Goal: Task Accomplishment & Management: Manage account settings

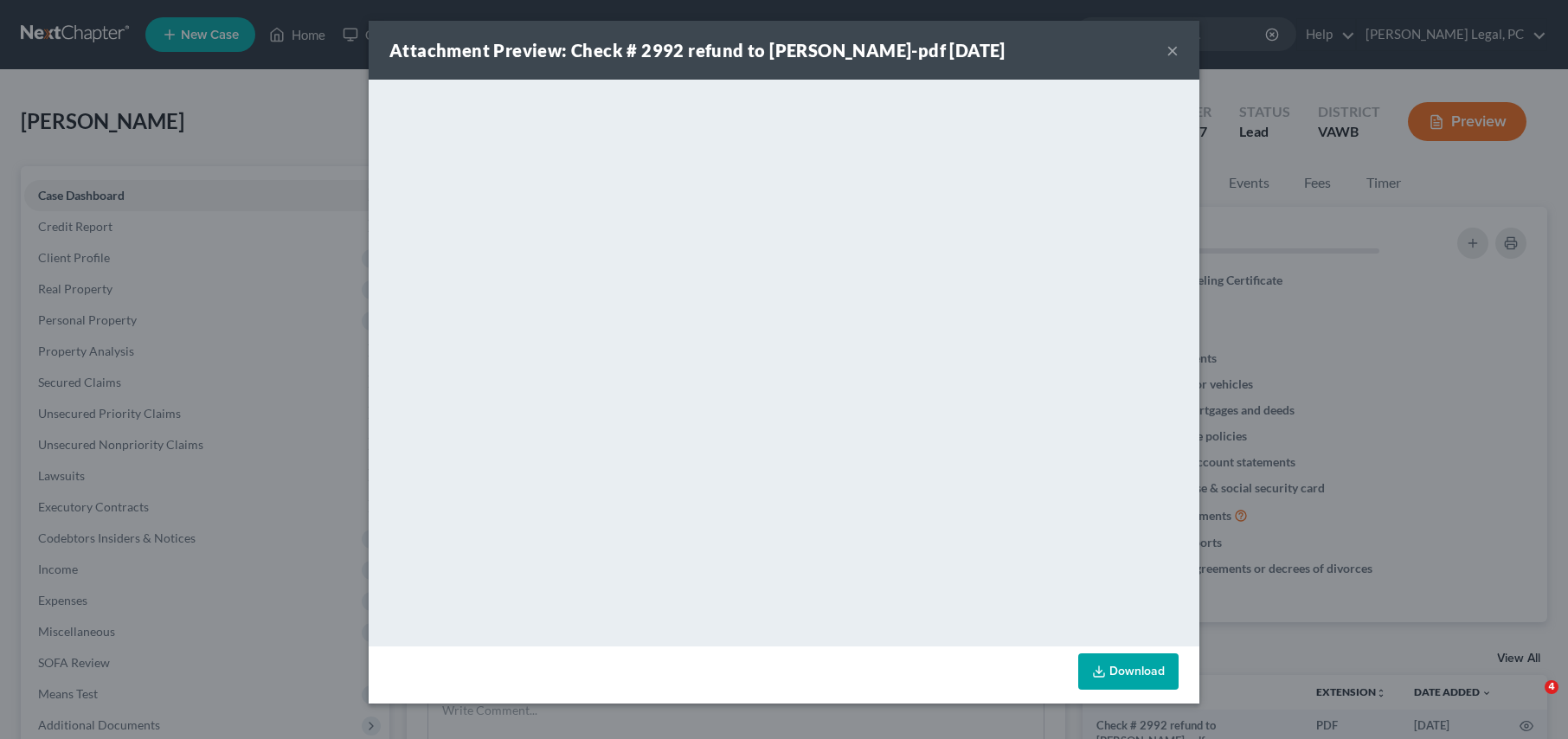
scroll to position [331, 0]
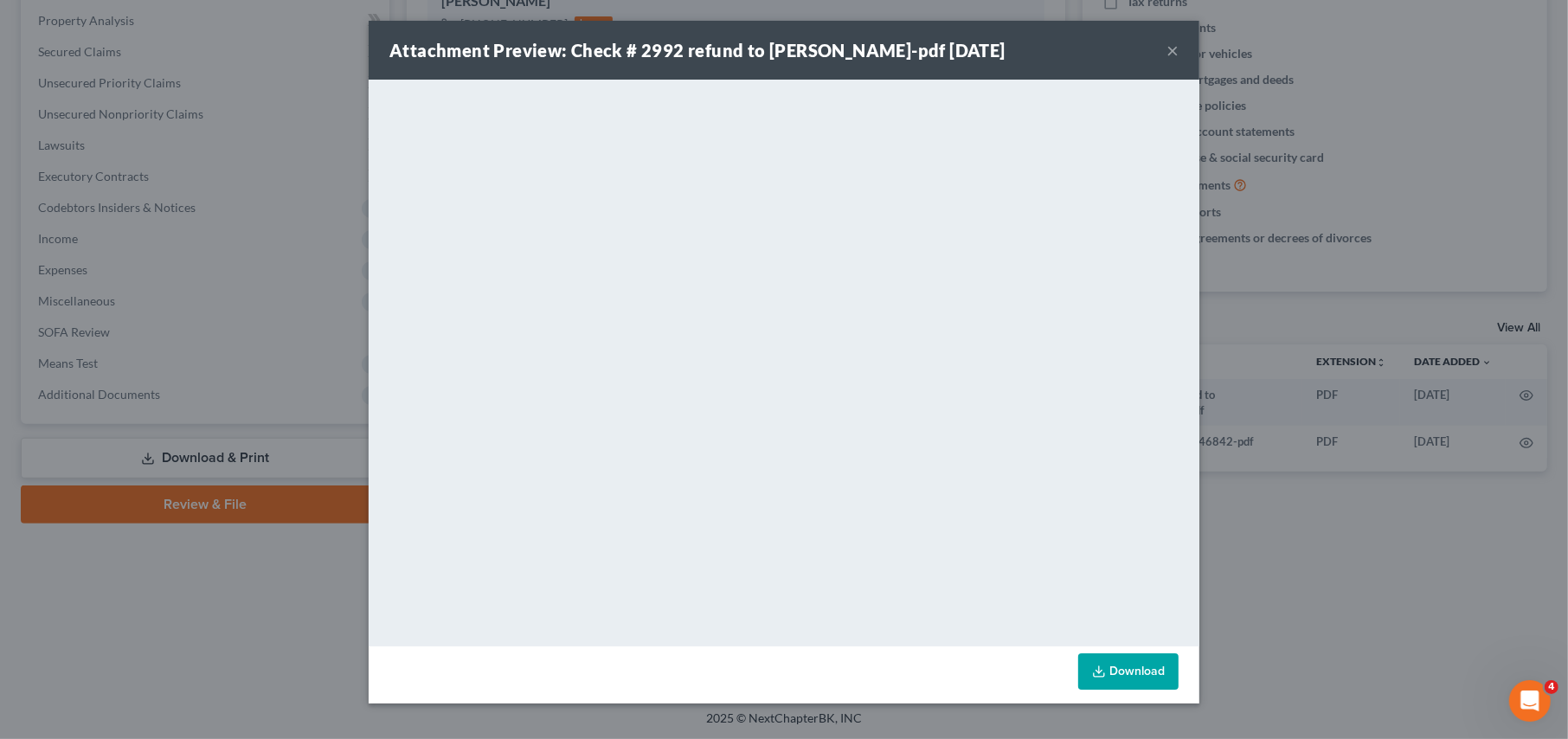
click at [1160, 48] on div "Attachment Preview: Check # 2992 refund to Melissa Albertson-pdf 08/29/2025 ×" at bounding box center [783, 51] width 831 height 59
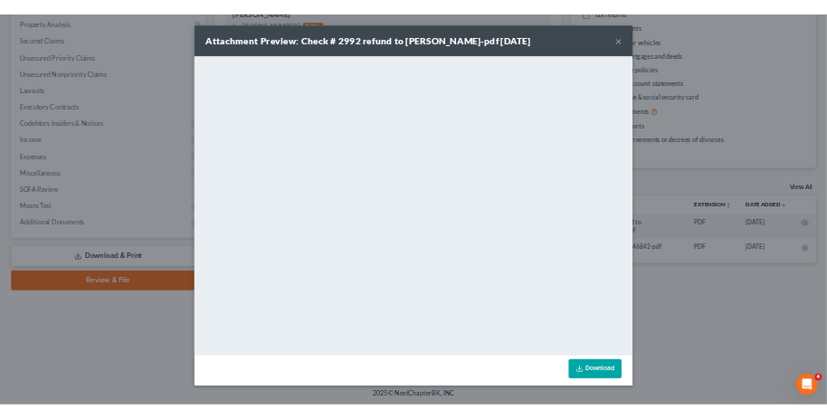
scroll to position [0, 0]
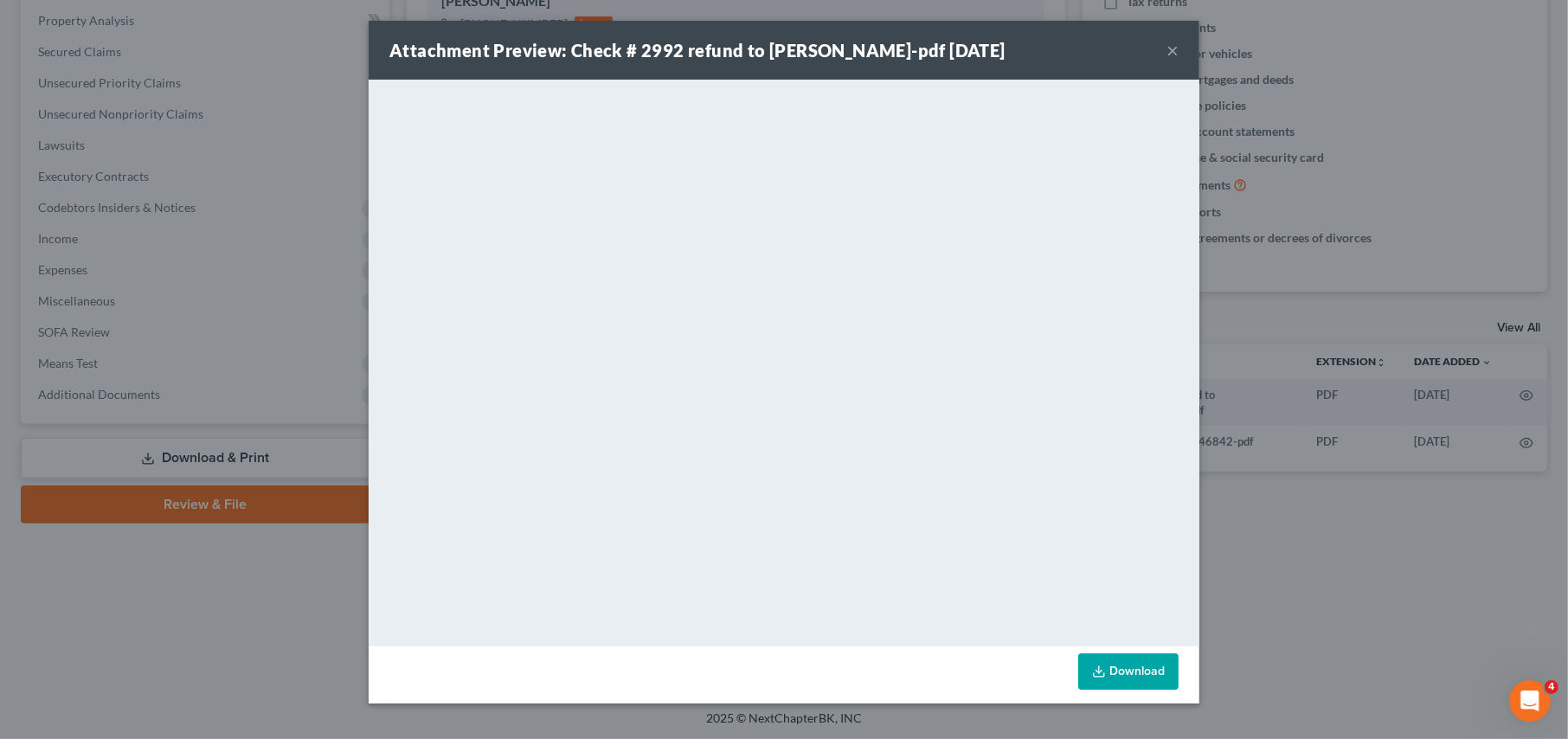
click at [1166, 51] on div "Attachment Preview: Check # 2992 refund to Melissa Albertson-pdf 08/29/2025 ×" at bounding box center [783, 51] width 831 height 59
click at [1181, 52] on div "Attachment Preview: Check # 2992 refund to Melissa Albertson-pdf 08/29/2025 ×" at bounding box center [783, 51] width 831 height 59
click at [1174, 50] on button "×" at bounding box center [1172, 51] width 12 height 21
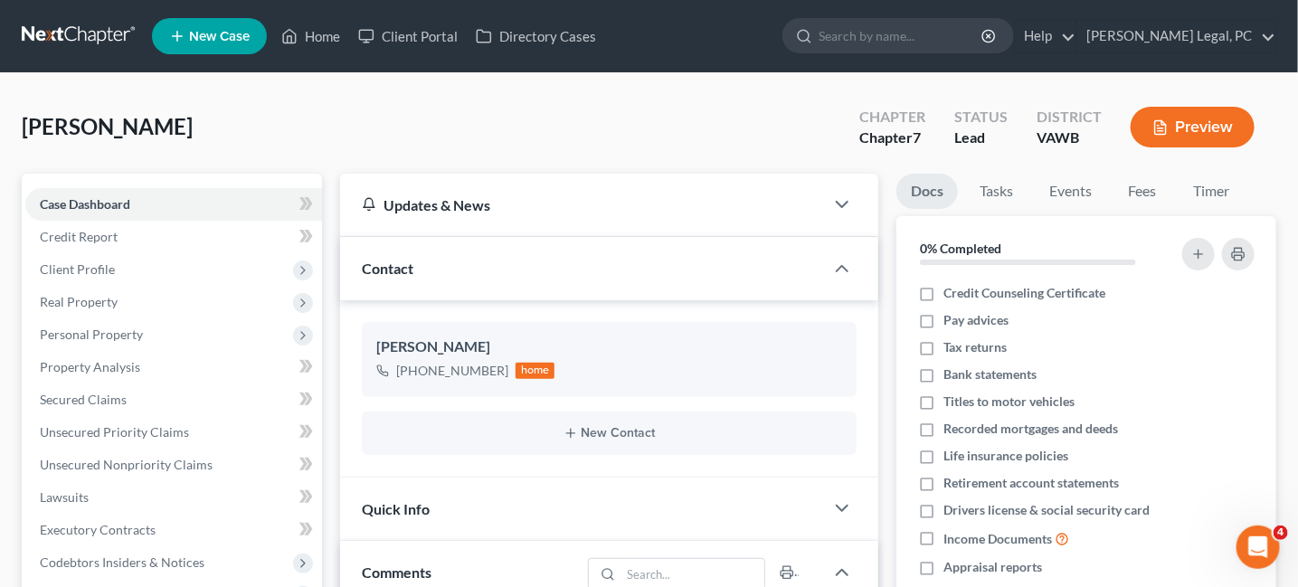
click at [67, 43] on link at bounding box center [80, 36] width 116 height 33
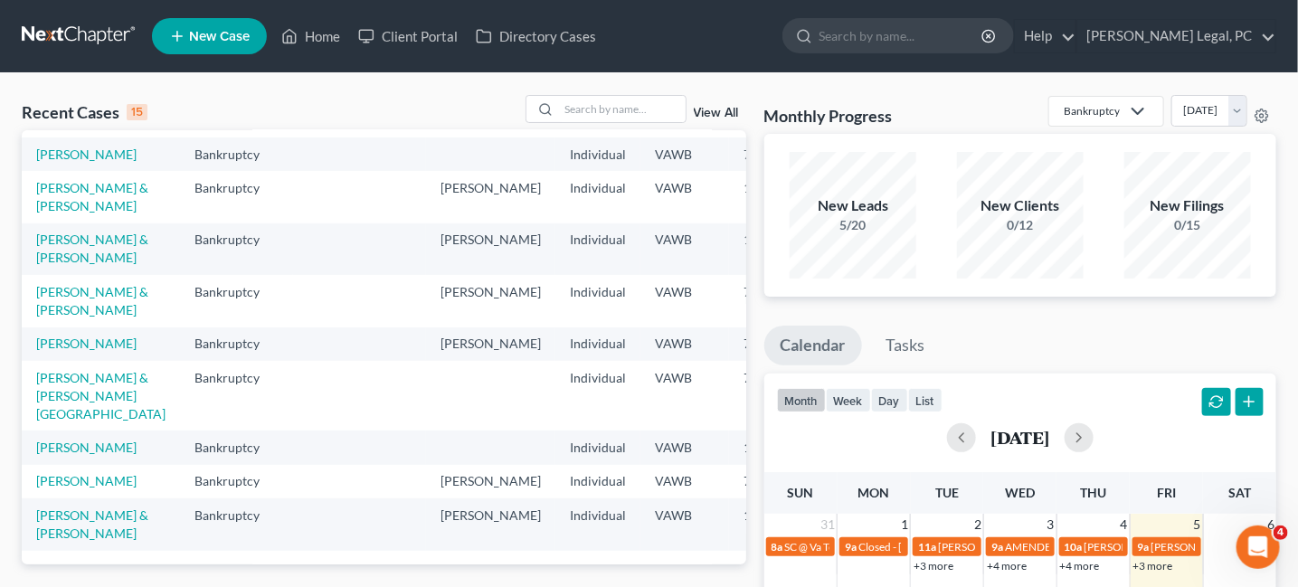
scroll to position [362, 0]
click at [67, 422] on link "[PERSON_NAME] & [PERSON_NAME][GEOGRAPHIC_DATA]" at bounding box center [100, 396] width 129 height 52
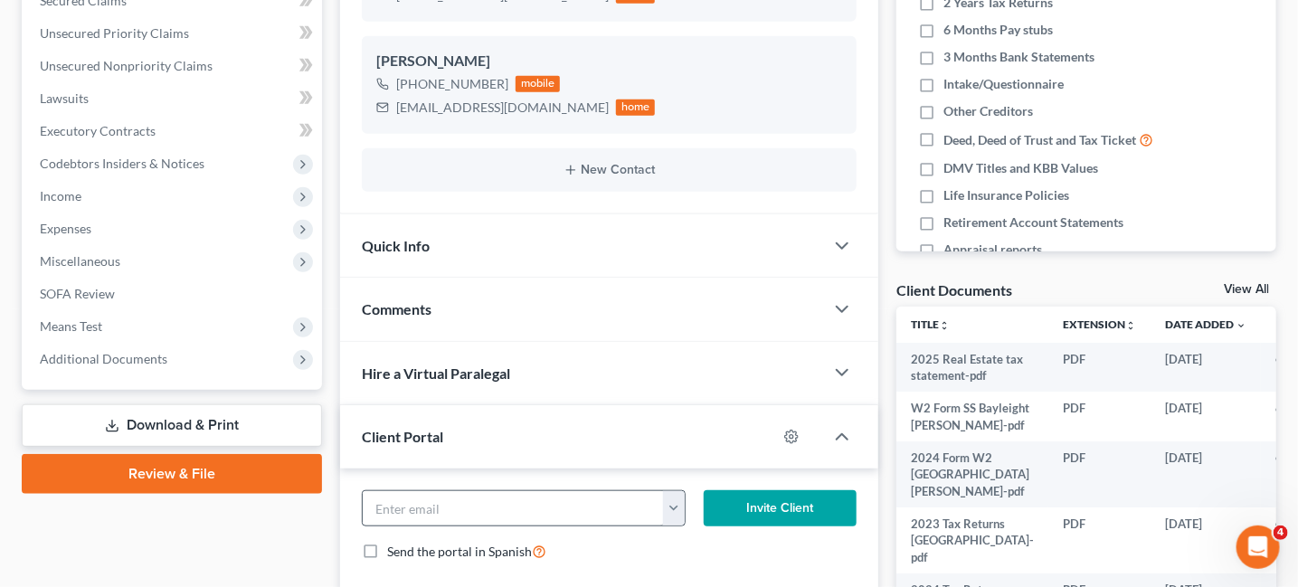
scroll to position [395, 0]
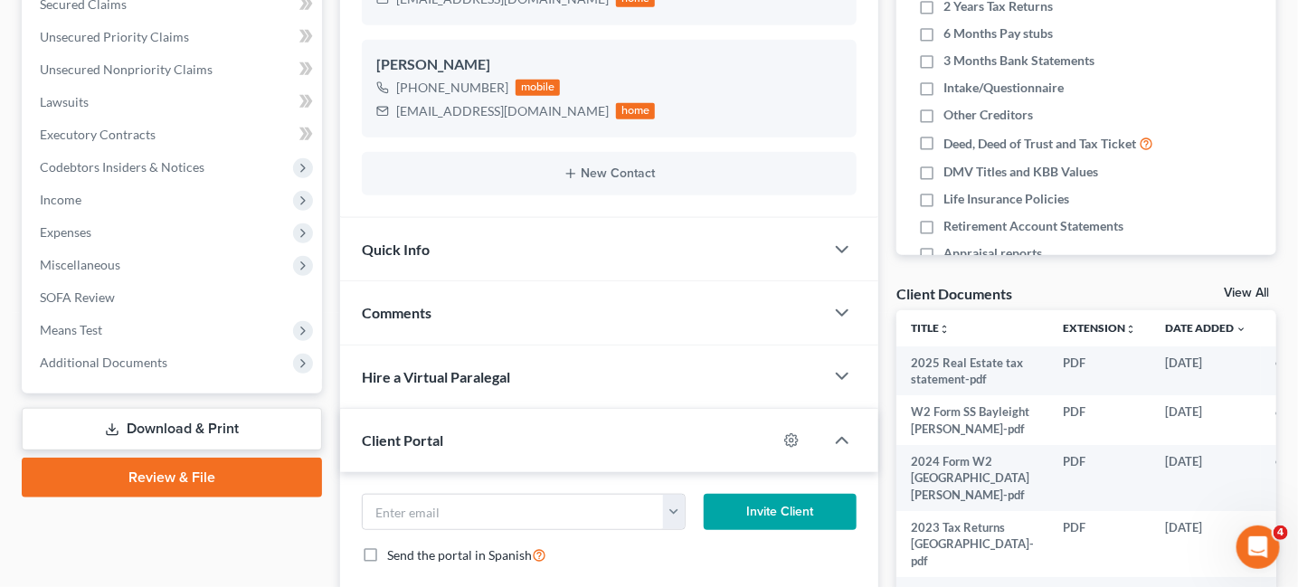
click at [510, 316] on div "Comments" at bounding box center [582, 312] width 485 height 62
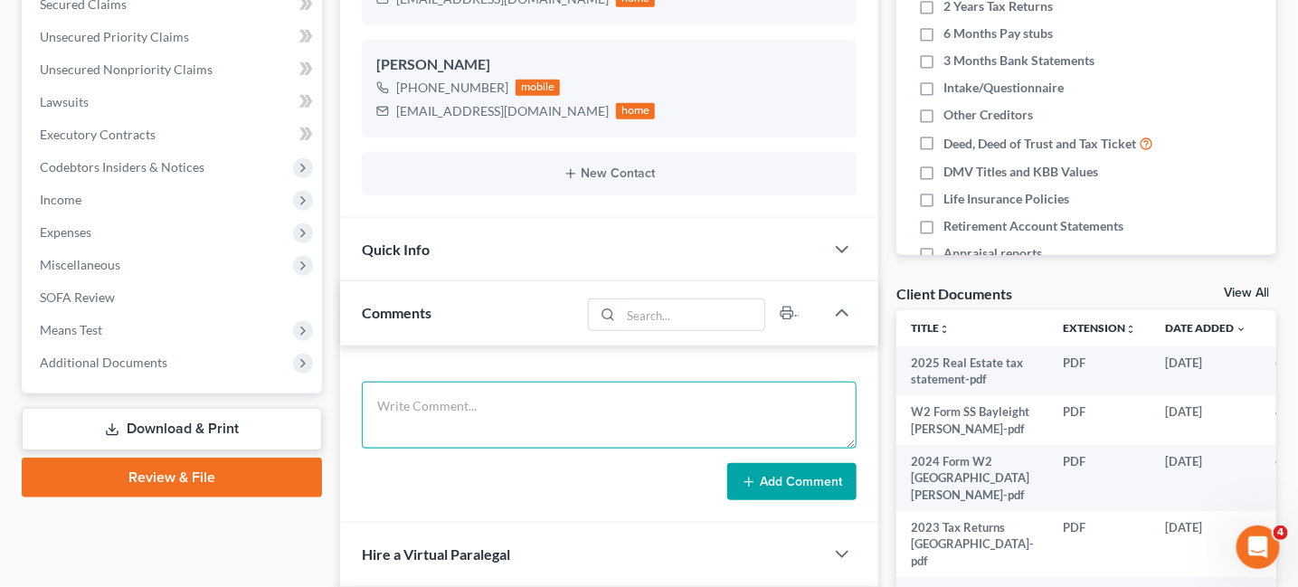
click at [456, 394] on textarea at bounding box center [610, 415] width 496 height 67
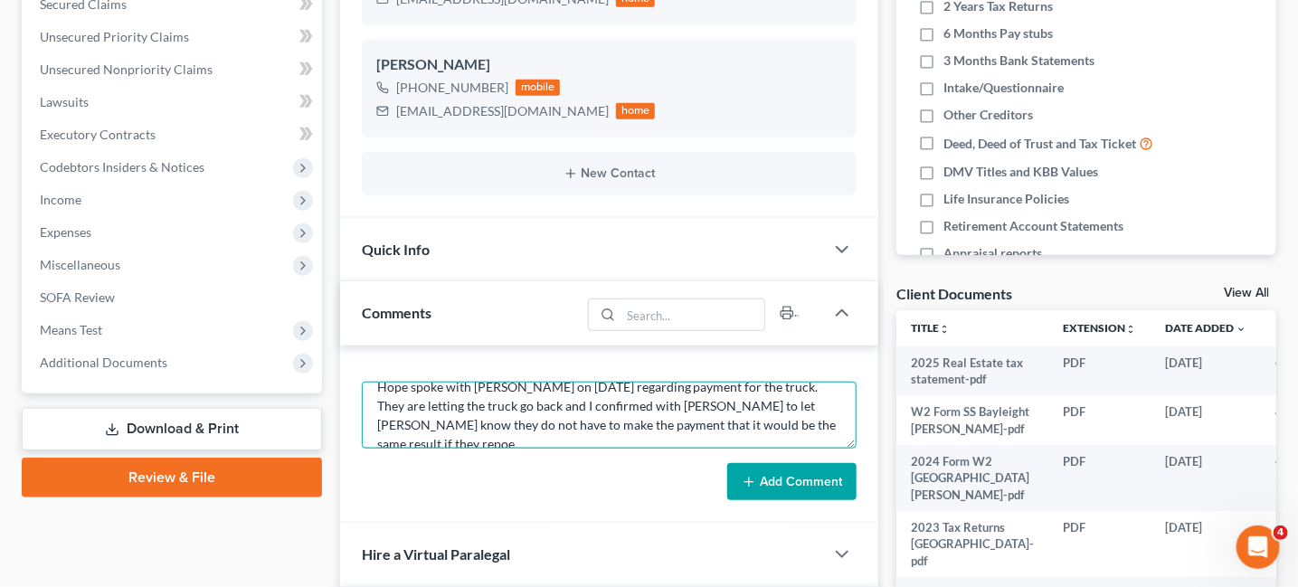
scroll to position [22, 0]
type textarea "Hope spoke with Bailey Cayton on 9-5-2025 regarding payment for the truck. They…"
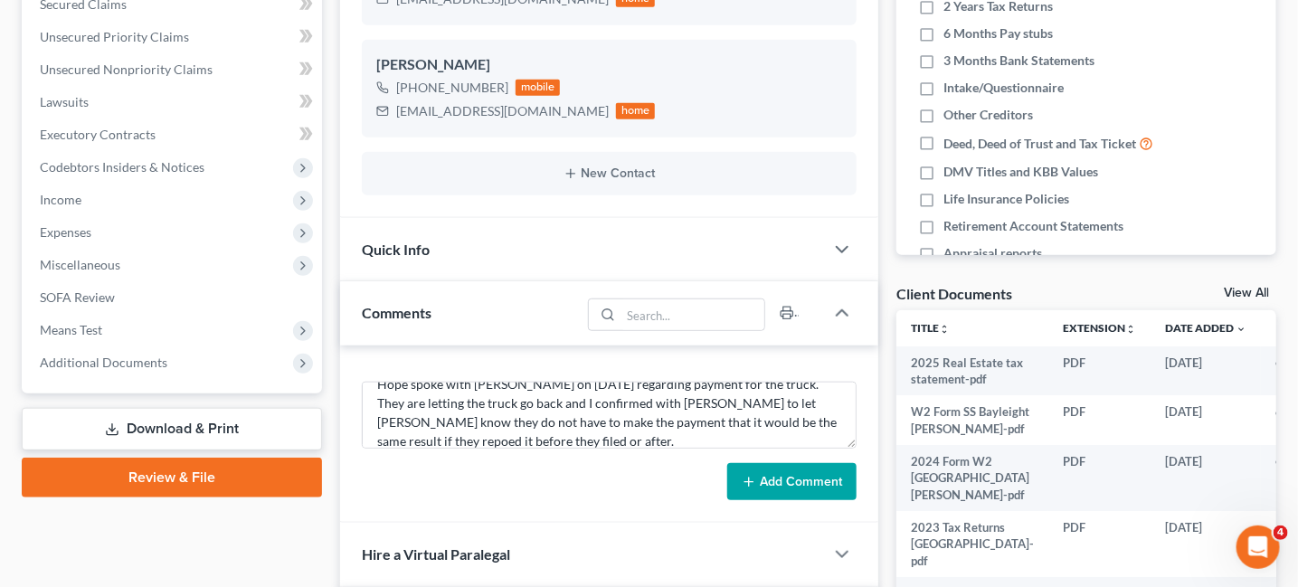
click at [815, 478] on button "Add Comment" at bounding box center [791, 482] width 129 height 38
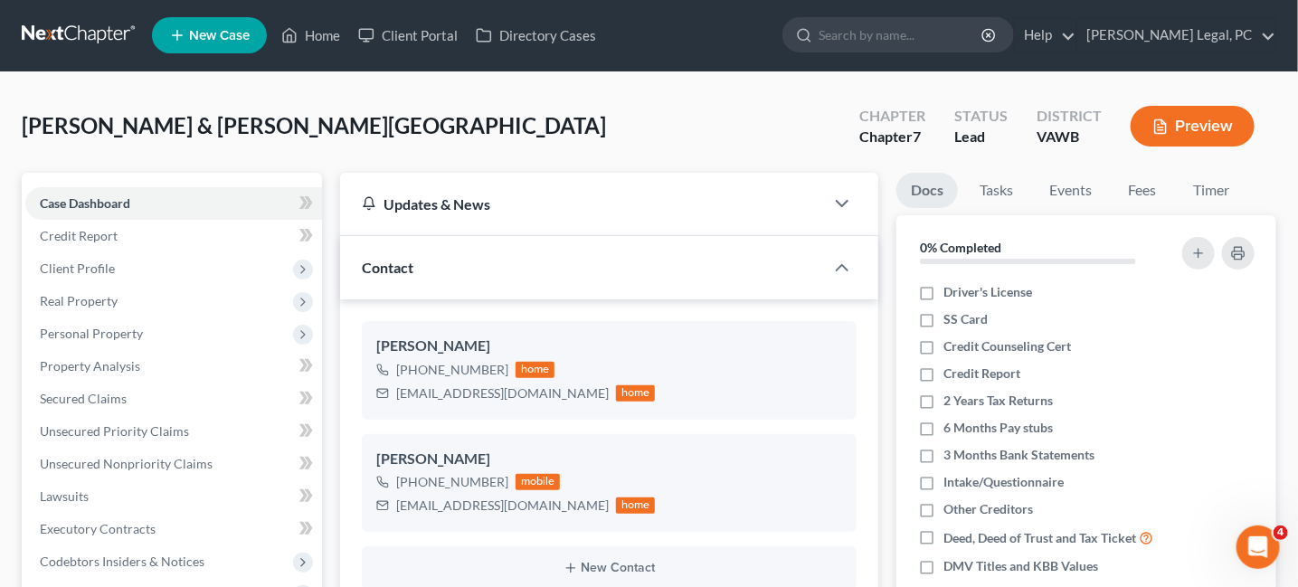
scroll to position [0, 0]
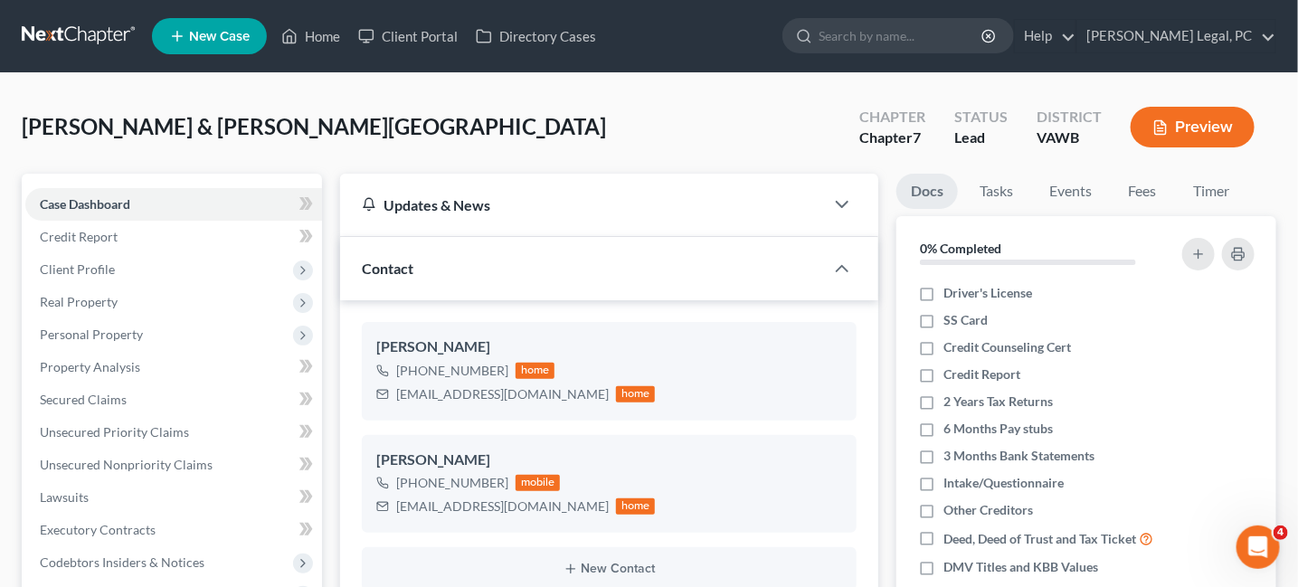
click at [111, 21] on link at bounding box center [80, 36] width 116 height 33
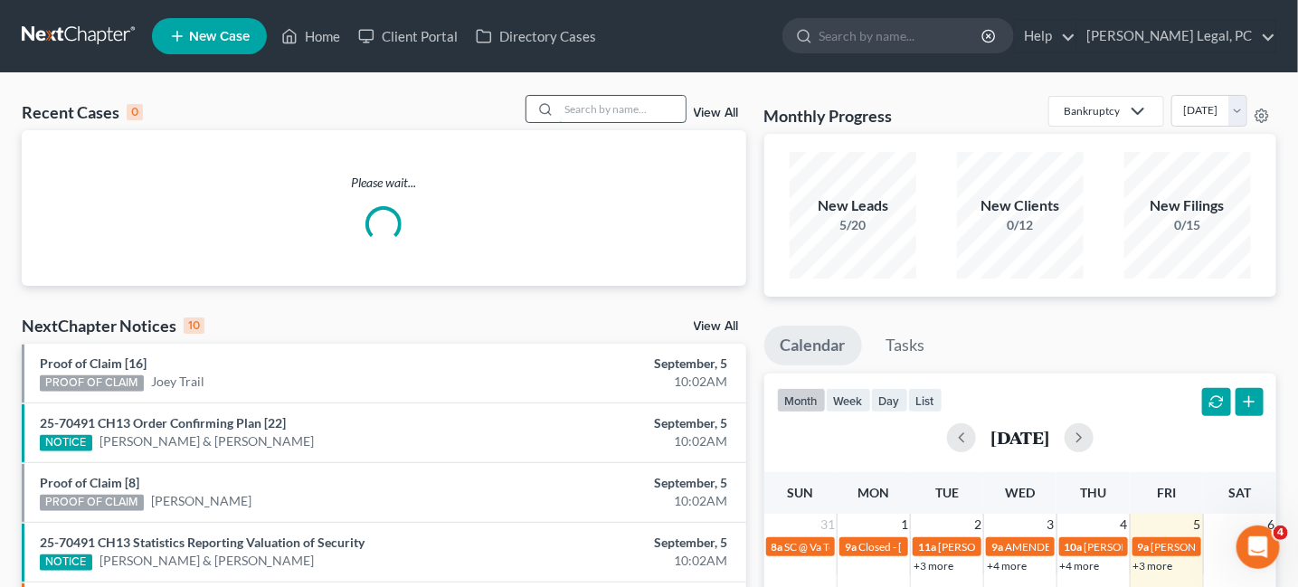
click at [603, 110] on input "search" at bounding box center [622, 109] width 127 height 26
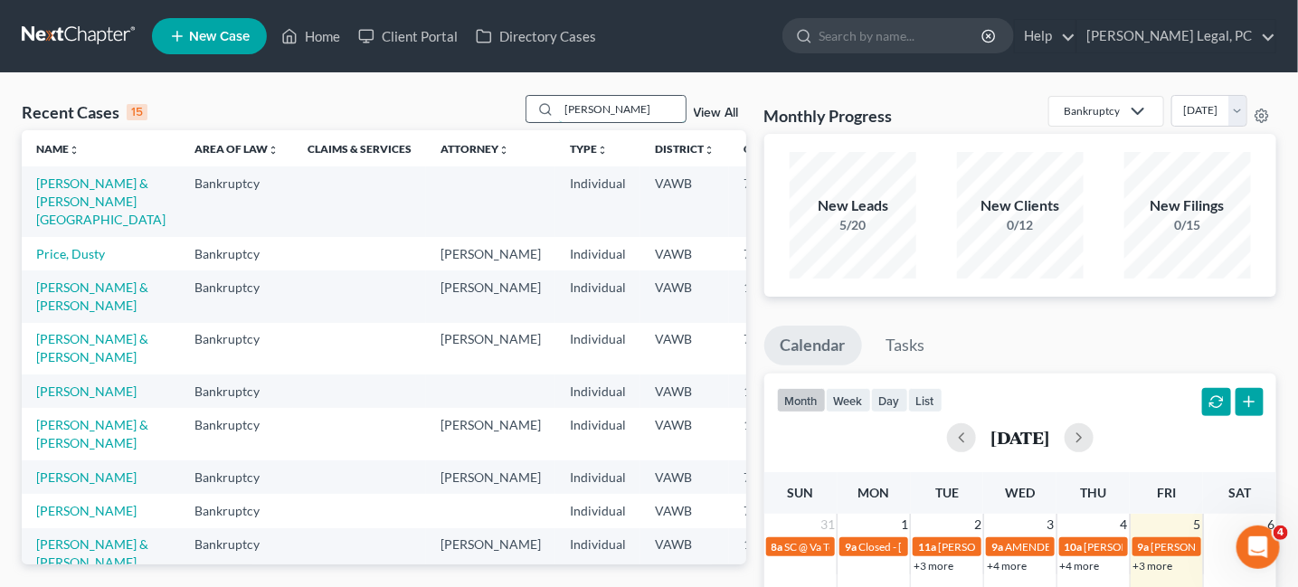
type input "[PERSON_NAME]"
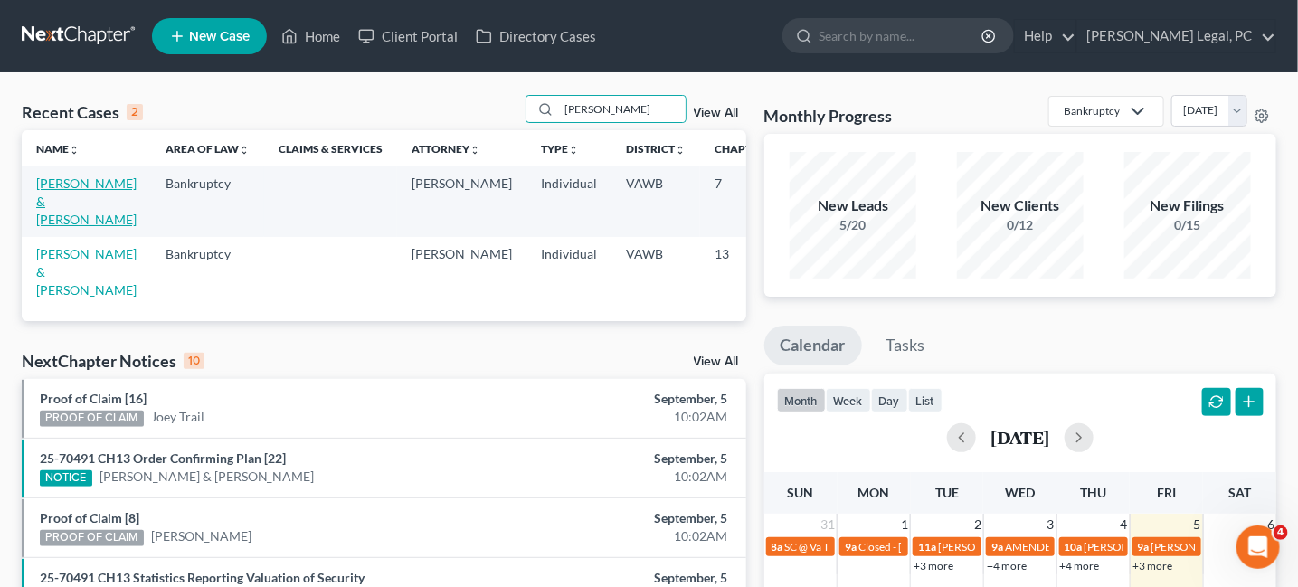
click at [68, 195] on link "[PERSON_NAME] & [PERSON_NAME]" at bounding box center [86, 202] width 100 height 52
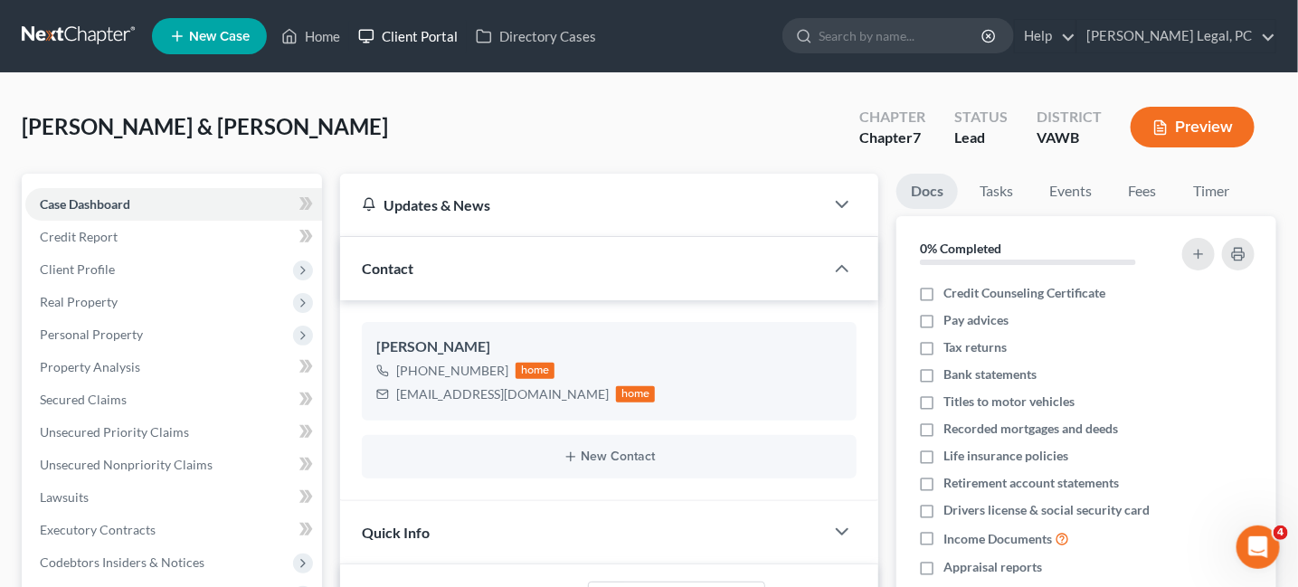
click at [409, 25] on link "Client Portal" at bounding box center [408, 36] width 118 height 33
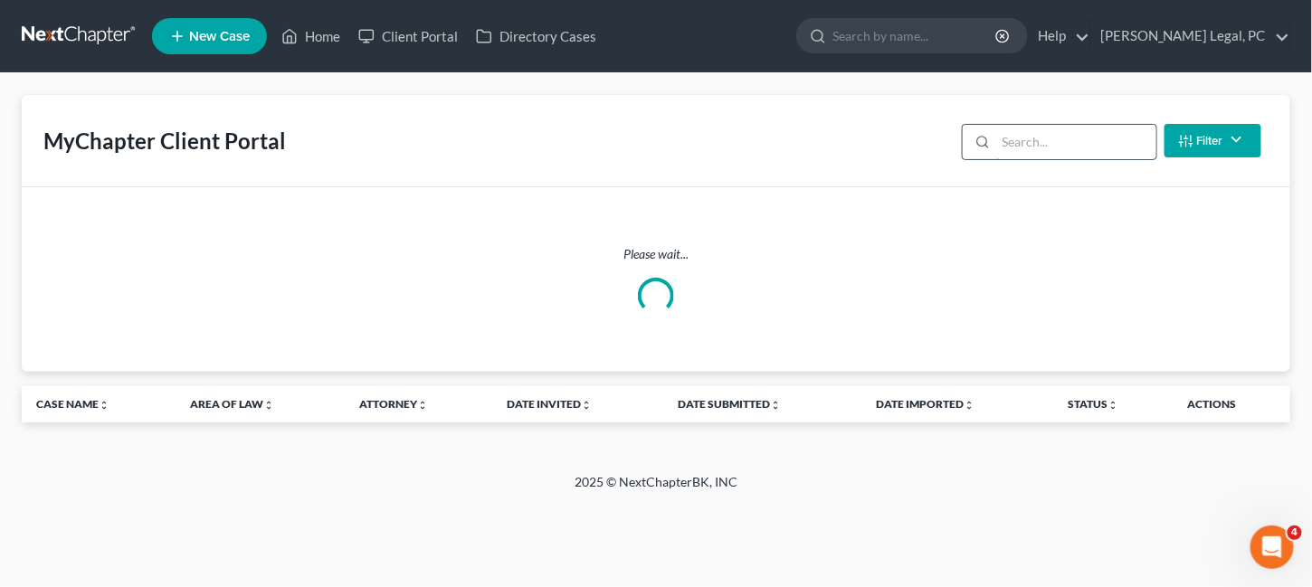
click at [1026, 135] on input "search" at bounding box center [1076, 142] width 160 height 34
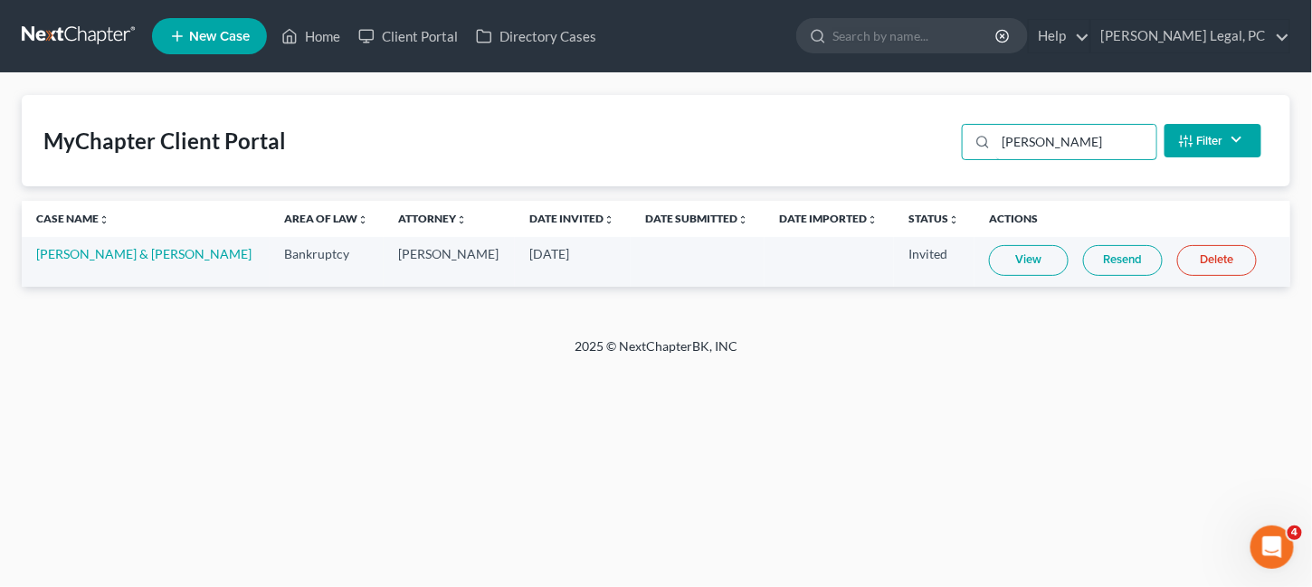
type input "[PERSON_NAME]"
click at [1102, 261] on link "Resend" at bounding box center [1123, 260] width 80 height 31
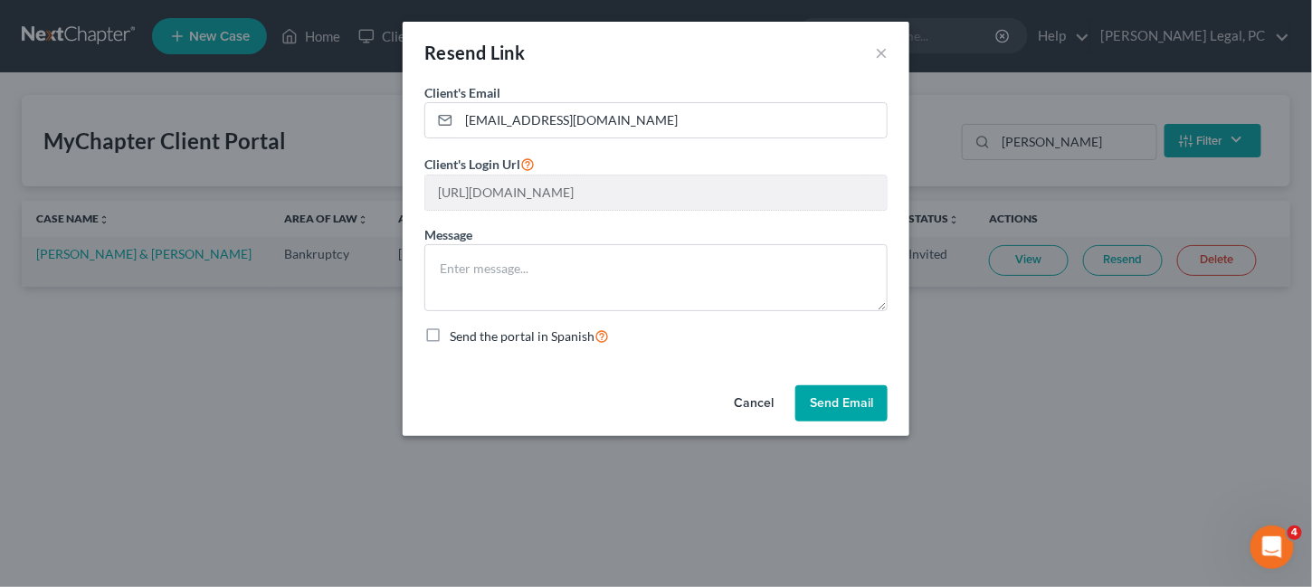
click at [821, 401] on button "Send Email" at bounding box center [841, 403] width 92 height 36
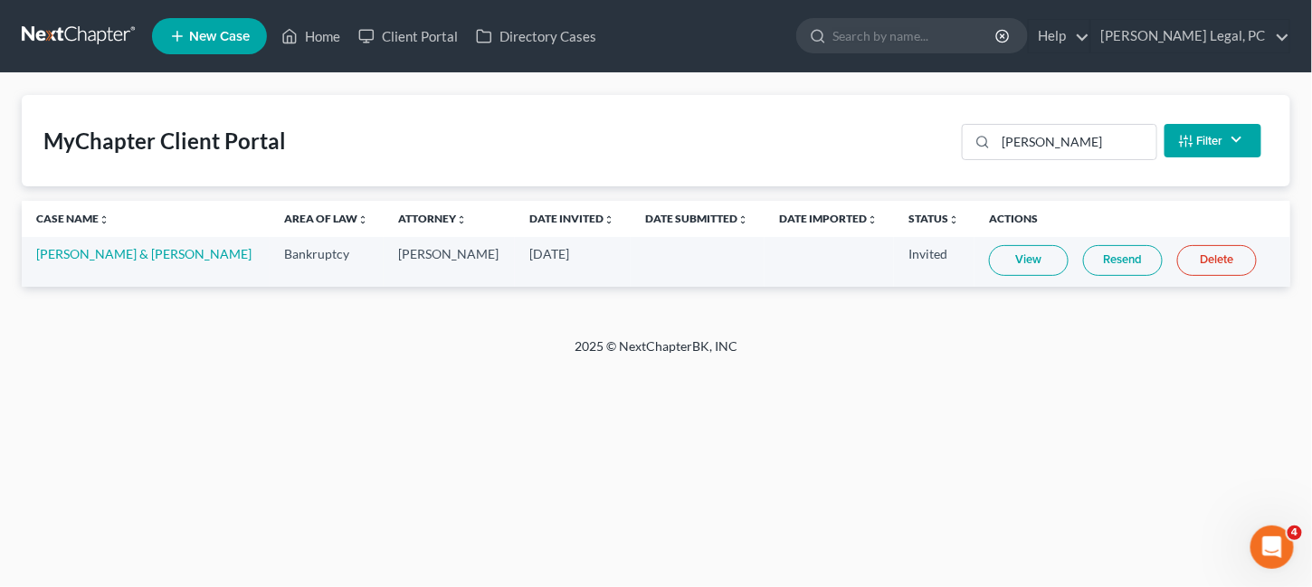
click at [96, 39] on link at bounding box center [80, 36] width 116 height 33
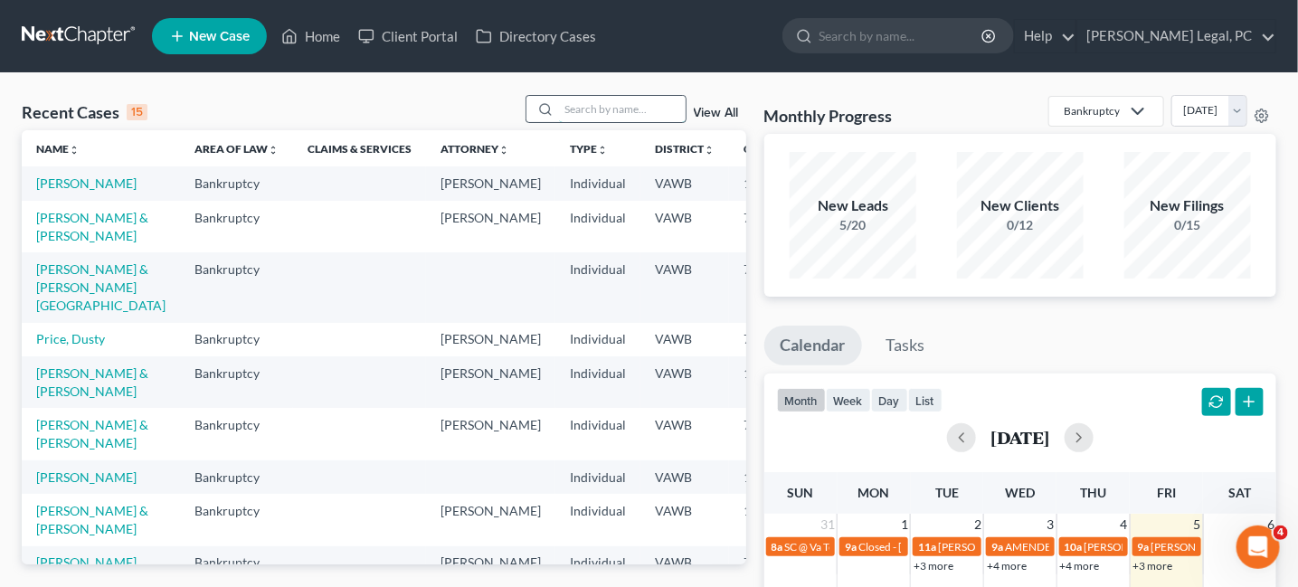
click at [618, 115] on input "search" at bounding box center [622, 109] width 127 height 26
type input "richmond"
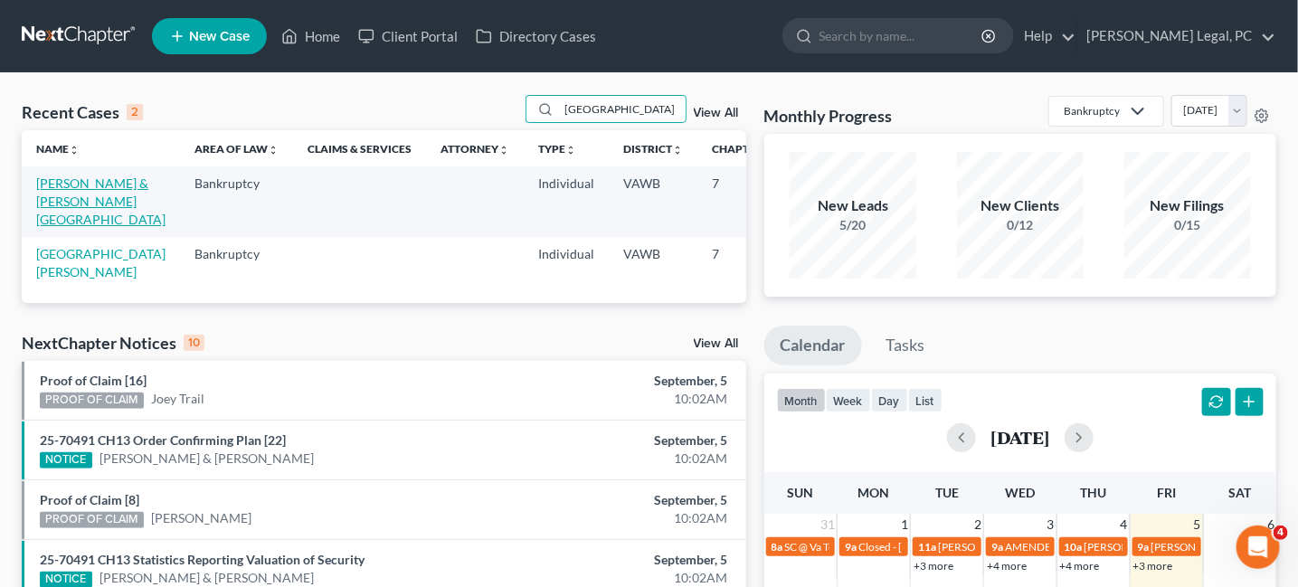
click at [83, 183] on link "[PERSON_NAME] & [PERSON_NAME][GEOGRAPHIC_DATA]" at bounding box center [100, 202] width 129 height 52
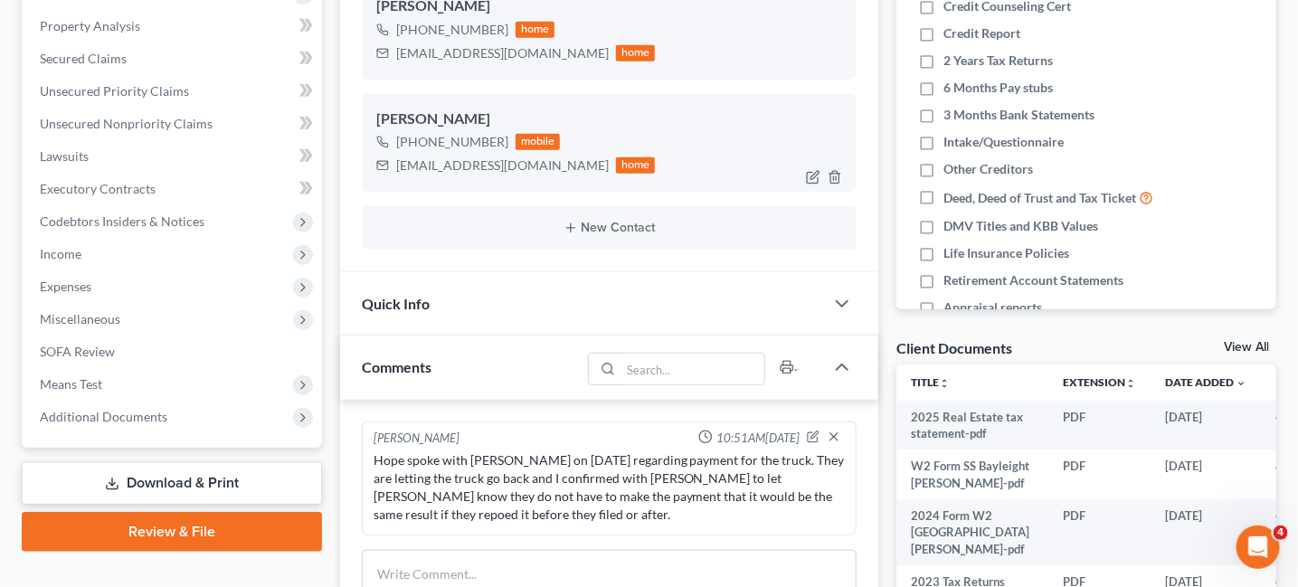
scroll to position [452, 0]
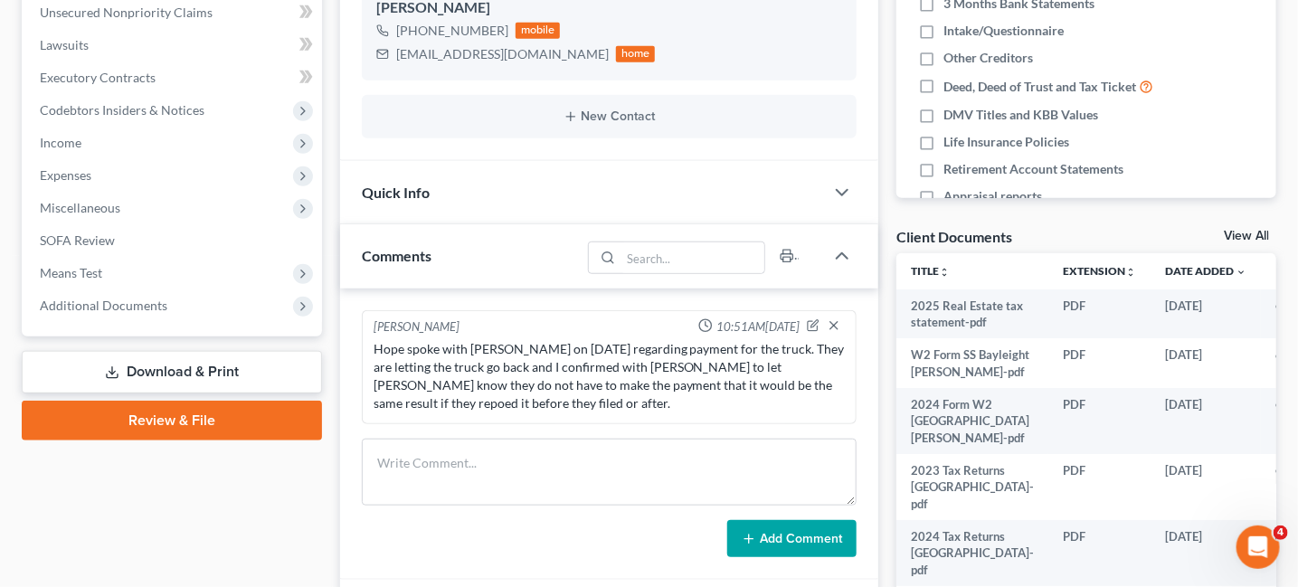
click at [506, 398] on div "Hope spoke with Bailey Cayton on 9-5-2025 regarding payment for the truck. They…" at bounding box center [610, 376] width 472 height 72
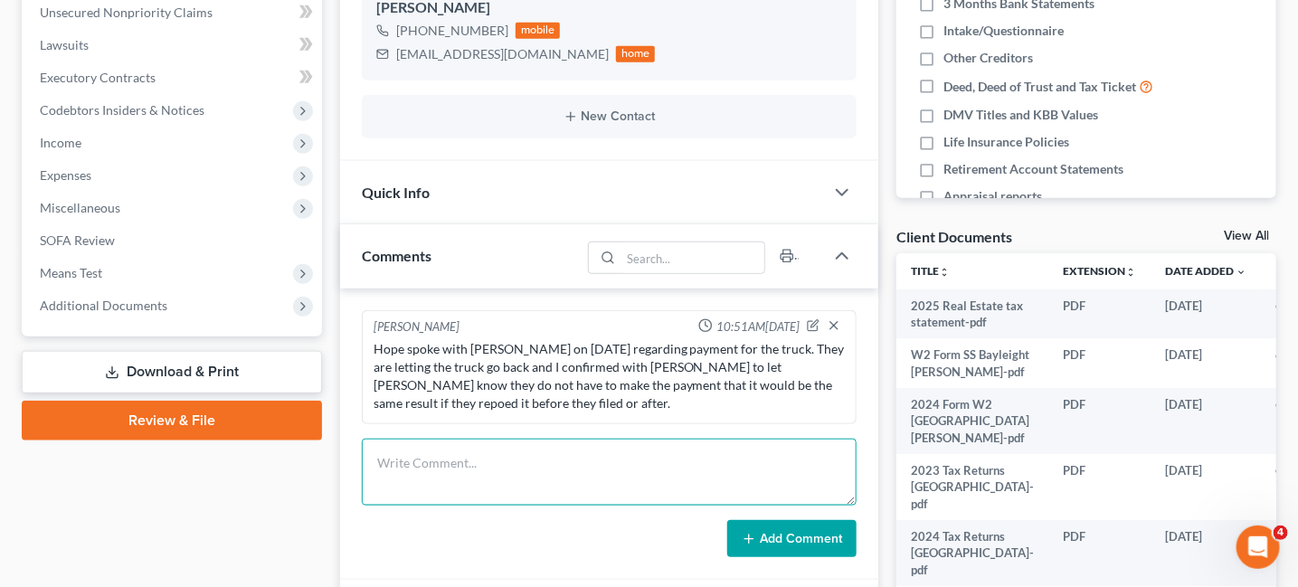
drag, startPoint x: 431, startPoint y: 450, endPoint x: 438, endPoint y: 427, distance: 23.8
click at [433, 439] on textarea at bounding box center [610, 472] width 496 height 67
type textarea "H"
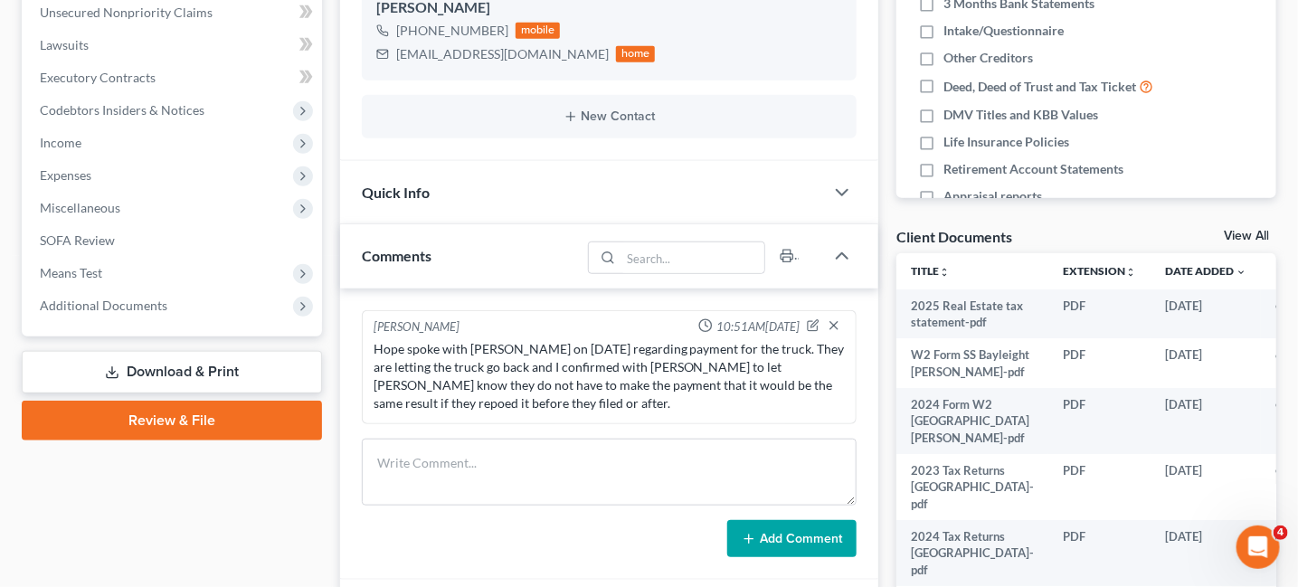
click at [480, 403] on div "Hope spoke with Bailey Cayton on 9-5-2025 regarding payment for the truck. They…" at bounding box center [610, 376] width 472 height 72
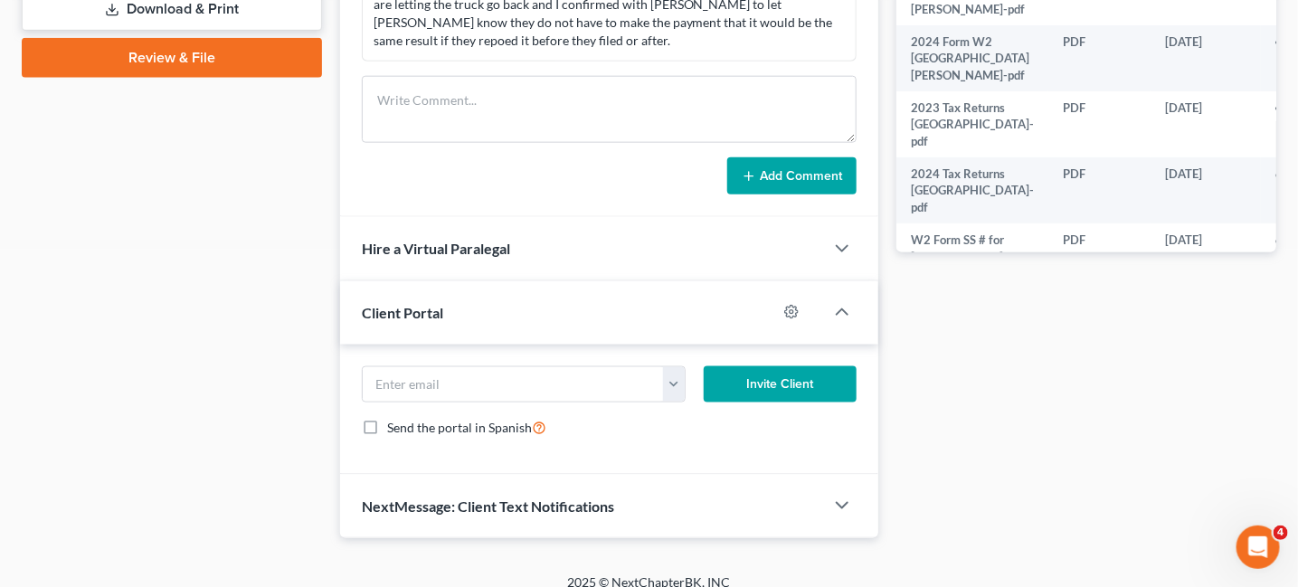
scroll to position [830, 0]
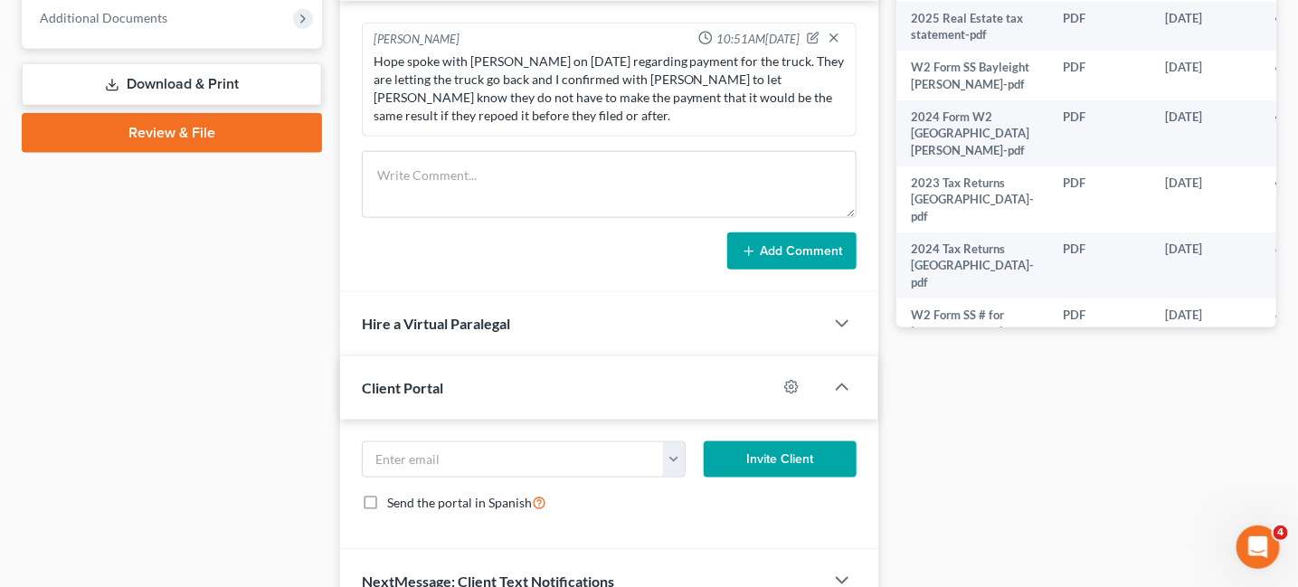
click at [533, 104] on div "Hope spoke with Bailey Cayton on 9-5-2025 regarding payment for the truck. They…" at bounding box center [610, 88] width 472 height 72
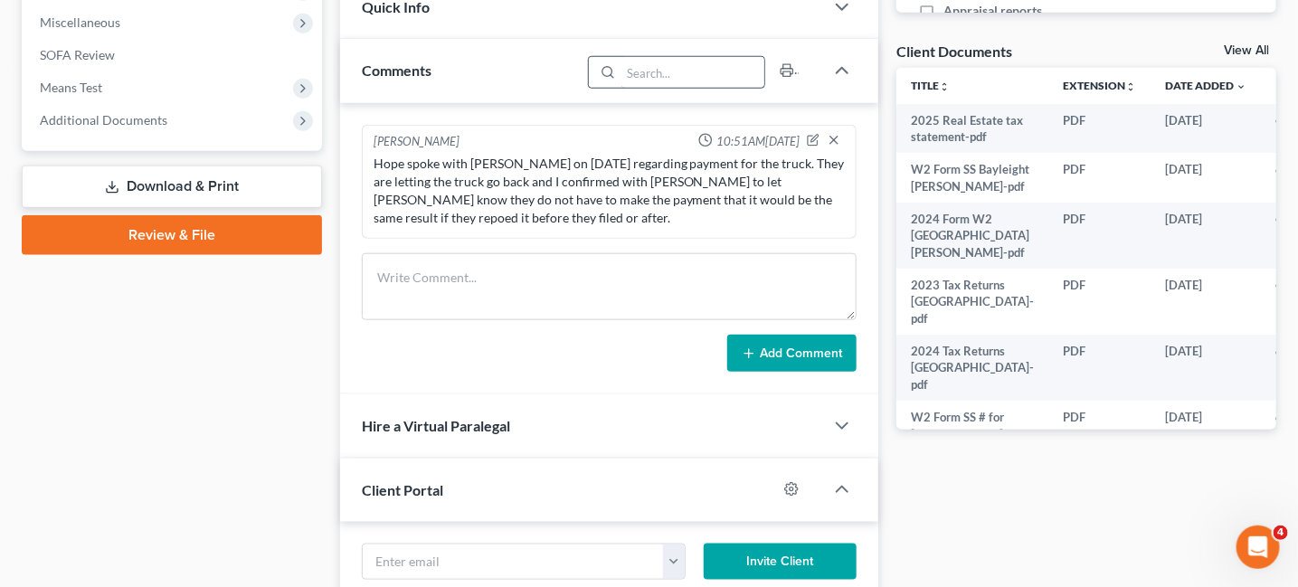
scroll to position [559, 0]
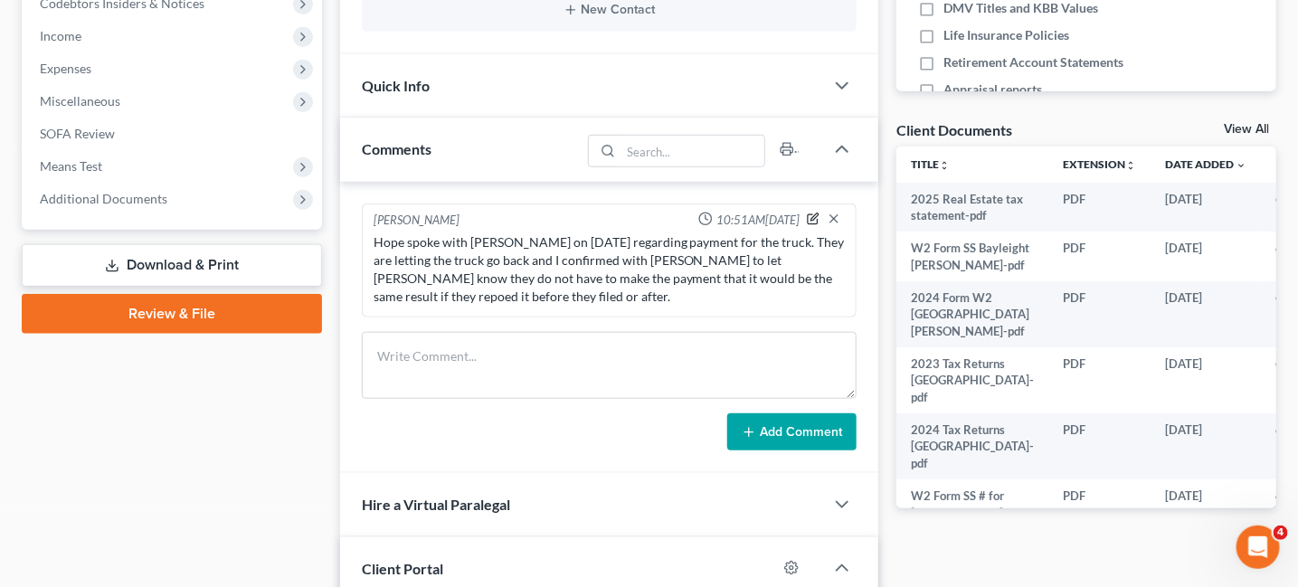
click at [810, 214] on icon "button" at bounding box center [813, 219] width 10 height 10
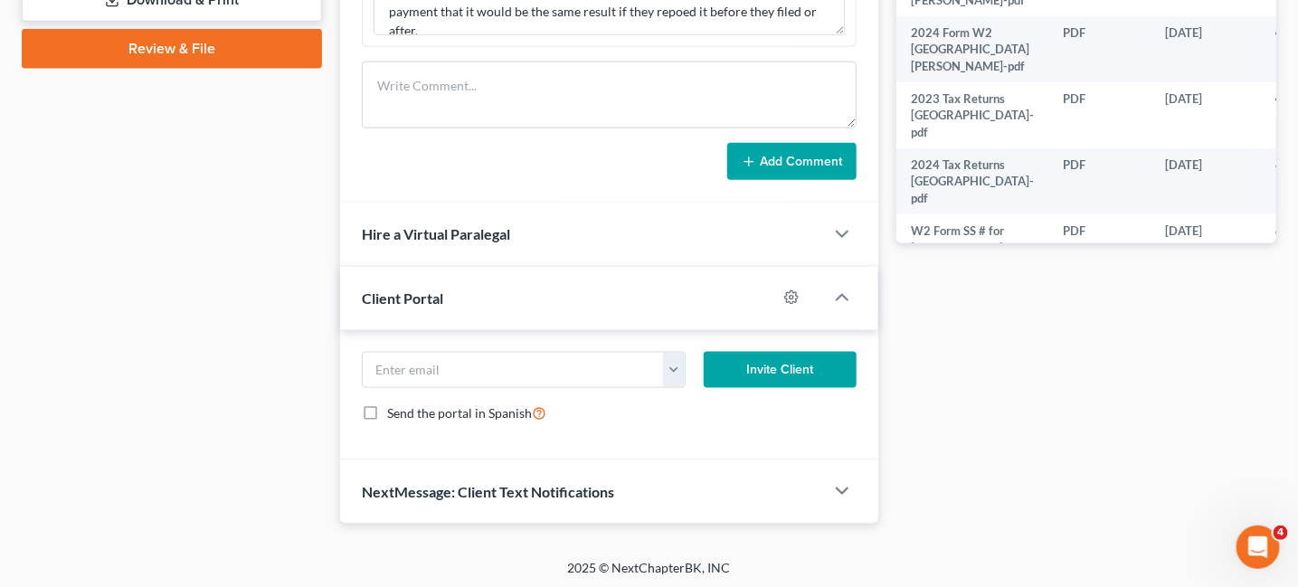
scroll to position [643, 0]
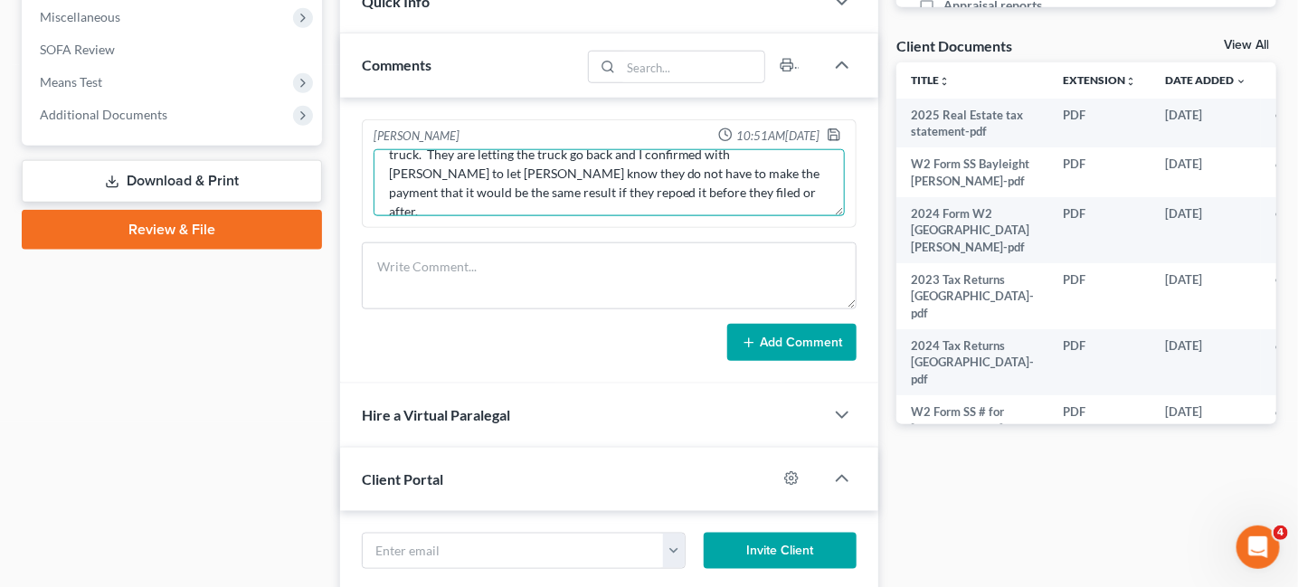
click at [613, 174] on textarea "Hope spoke with Bailey Cayton on 9-5-2025 regarding payment for the truck. They…" at bounding box center [610, 182] width 472 height 67
click at [612, 184] on textarea "Hope spoke with Bailey Cayton on 9-5-2025 regarding payment for the truck. They…" at bounding box center [610, 182] width 472 height 67
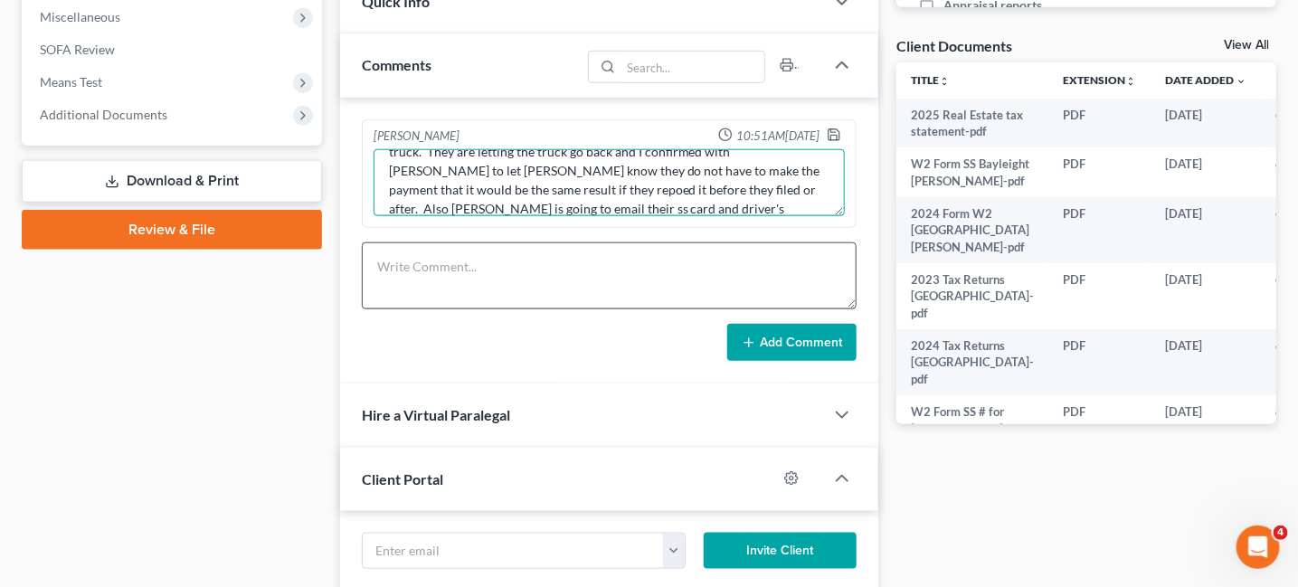
type textarea "Hope spoke with Bailey Cayton on 9-5-2025 regarding payment for the truck. They…"
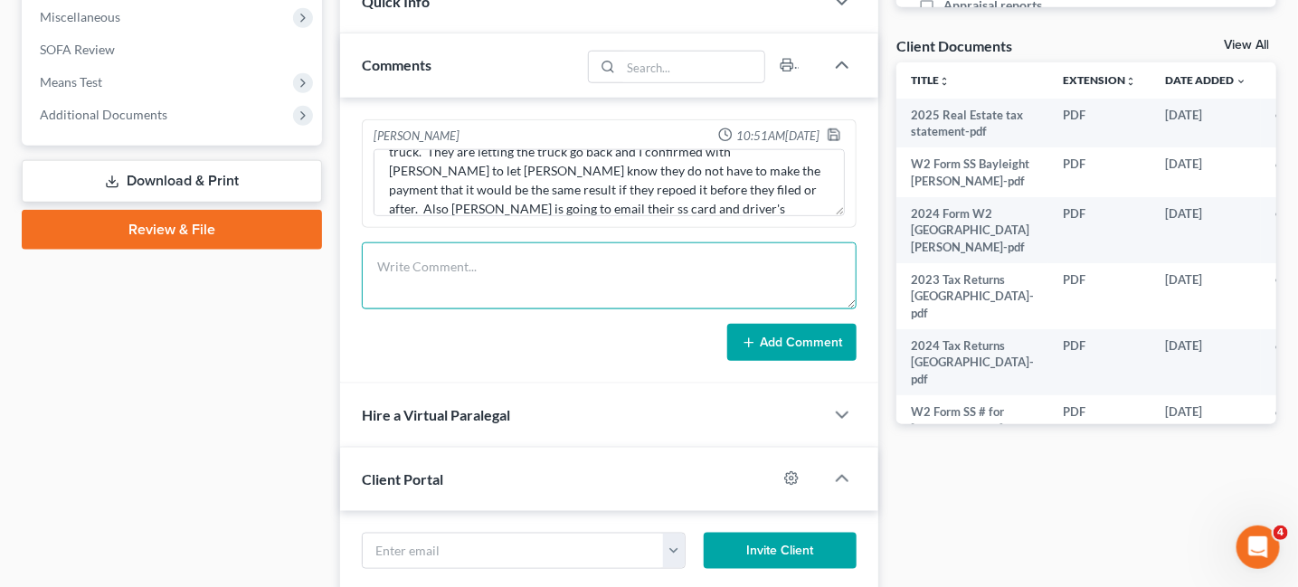
click at [595, 252] on textarea at bounding box center [610, 275] width 496 height 67
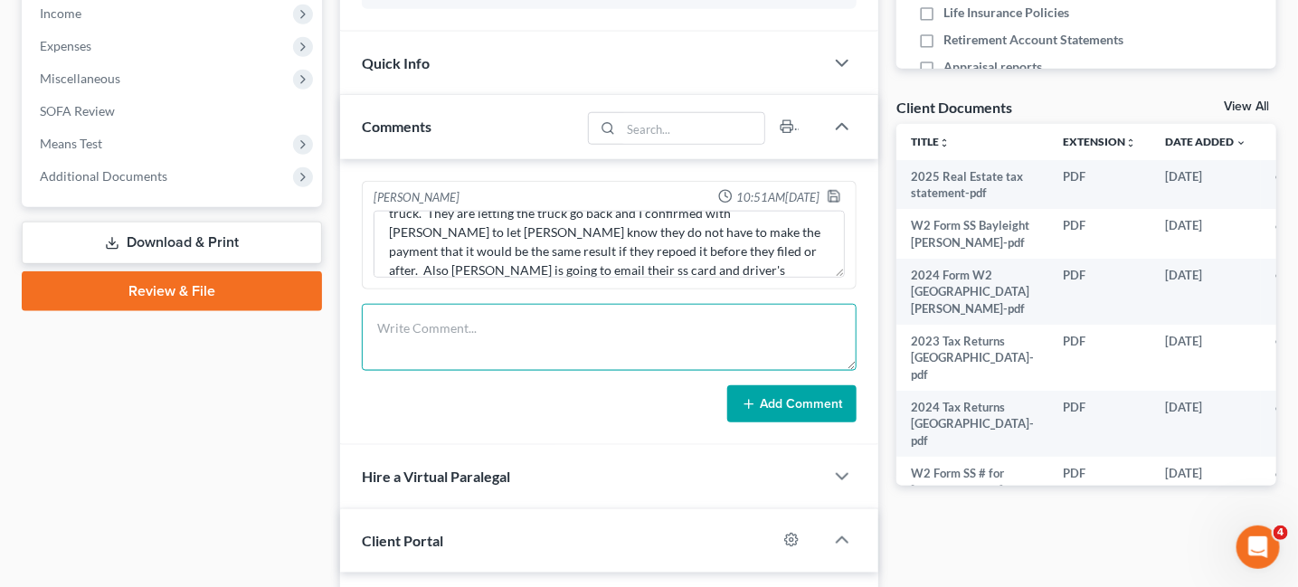
scroll to position [373, 0]
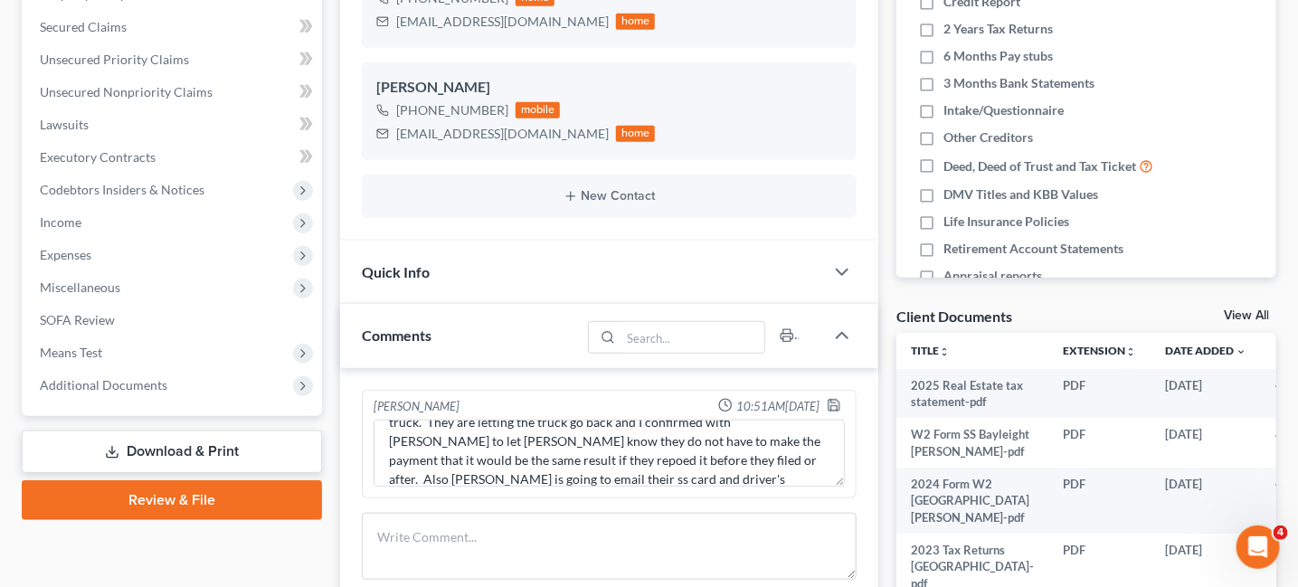
click at [701, 216] on div "New Contact" at bounding box center [610, 196] width 496 height 43
click at [835, 398] on icon "button" at bounding box center [834, 405] width 14 height 14
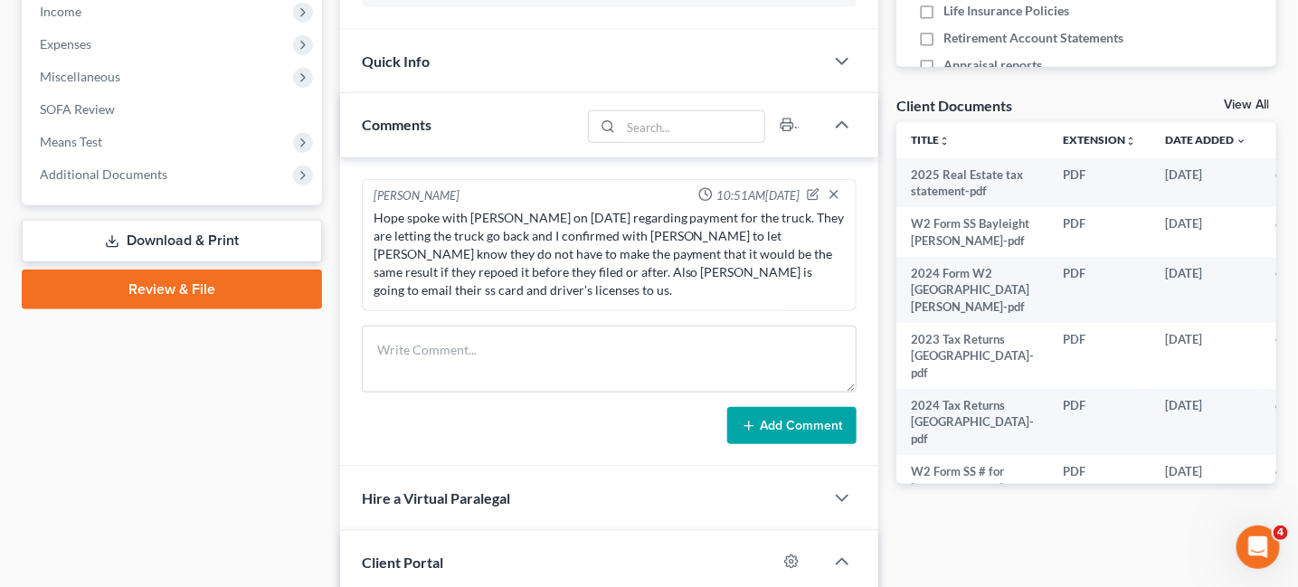
scroll to position [633, 0]
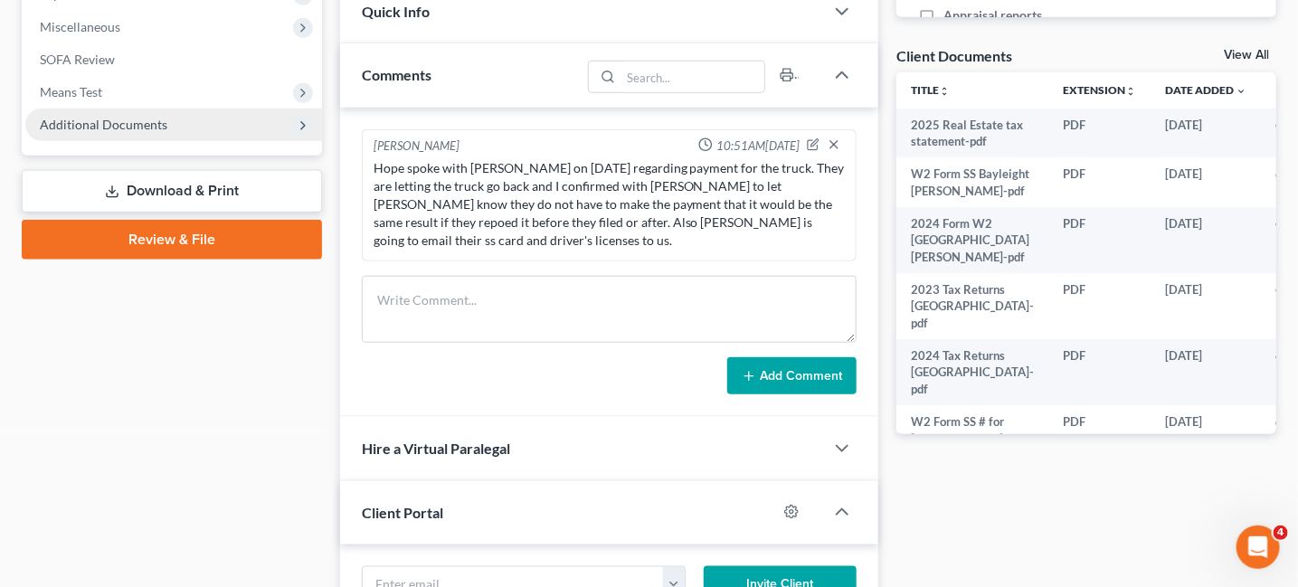
click at [119, 121] on span "Additional Documents" at bounding box center [104, 124] width 128 height 15
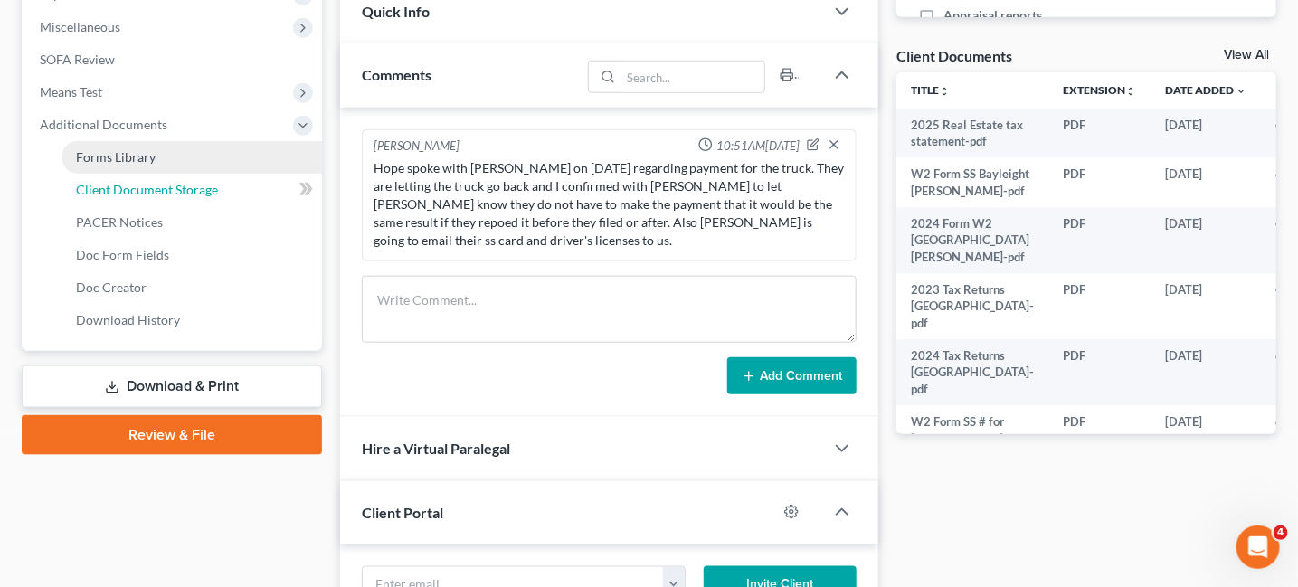
drag, startPoint x: 144, startPoint y: 195, endPoint x: 161, endPoint y: 207, distance: 21.4
click at [144, 194] on span "Client Document Storage" at bounding box center [147, 189] width 142 height 15
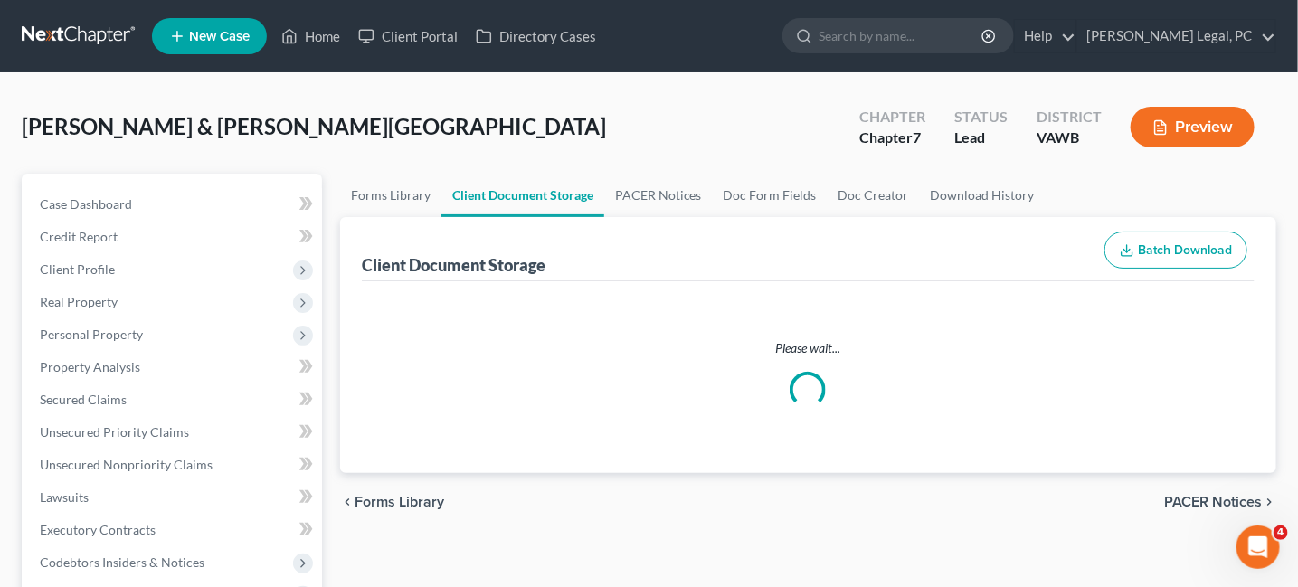
select select "0"
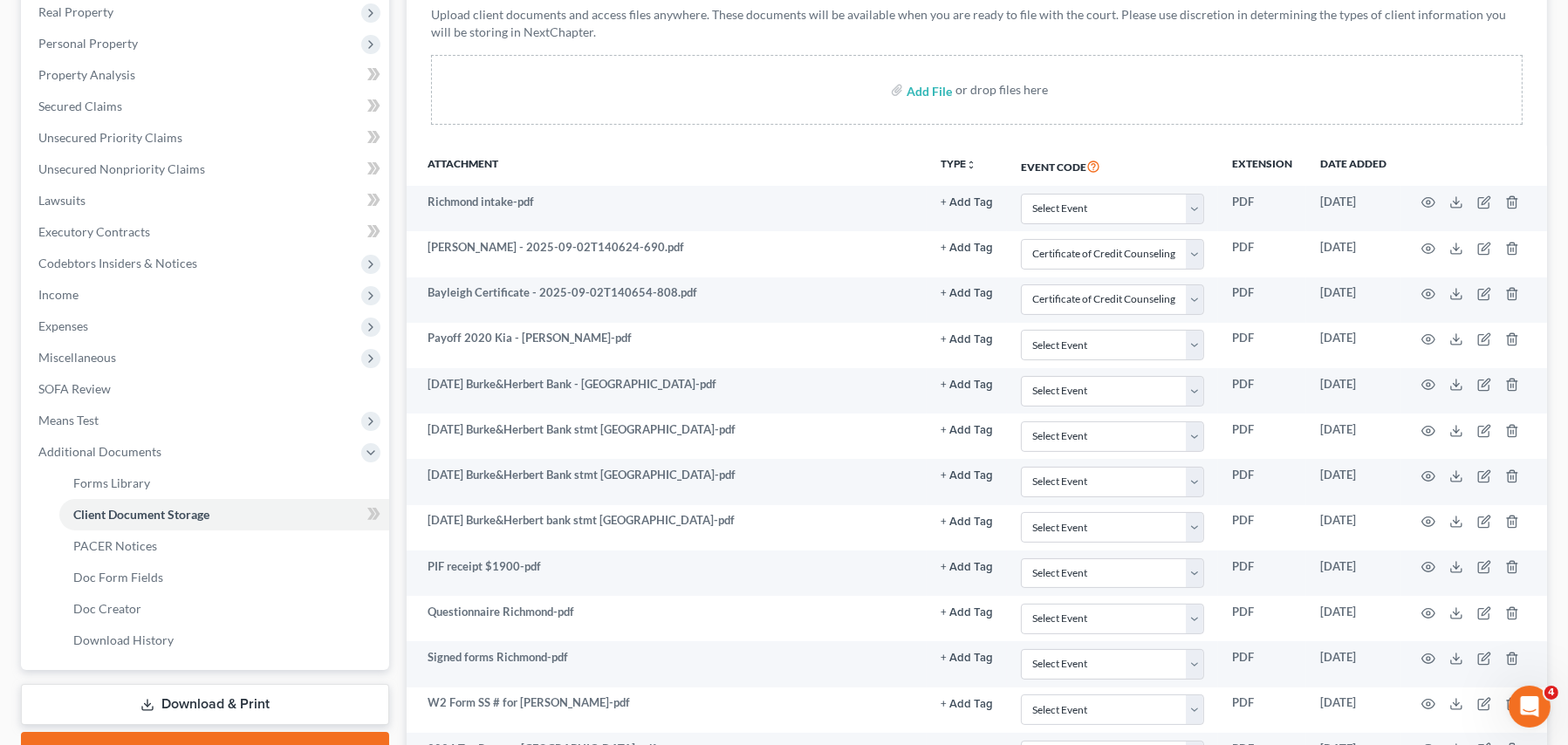
scroll to position [174, 0]
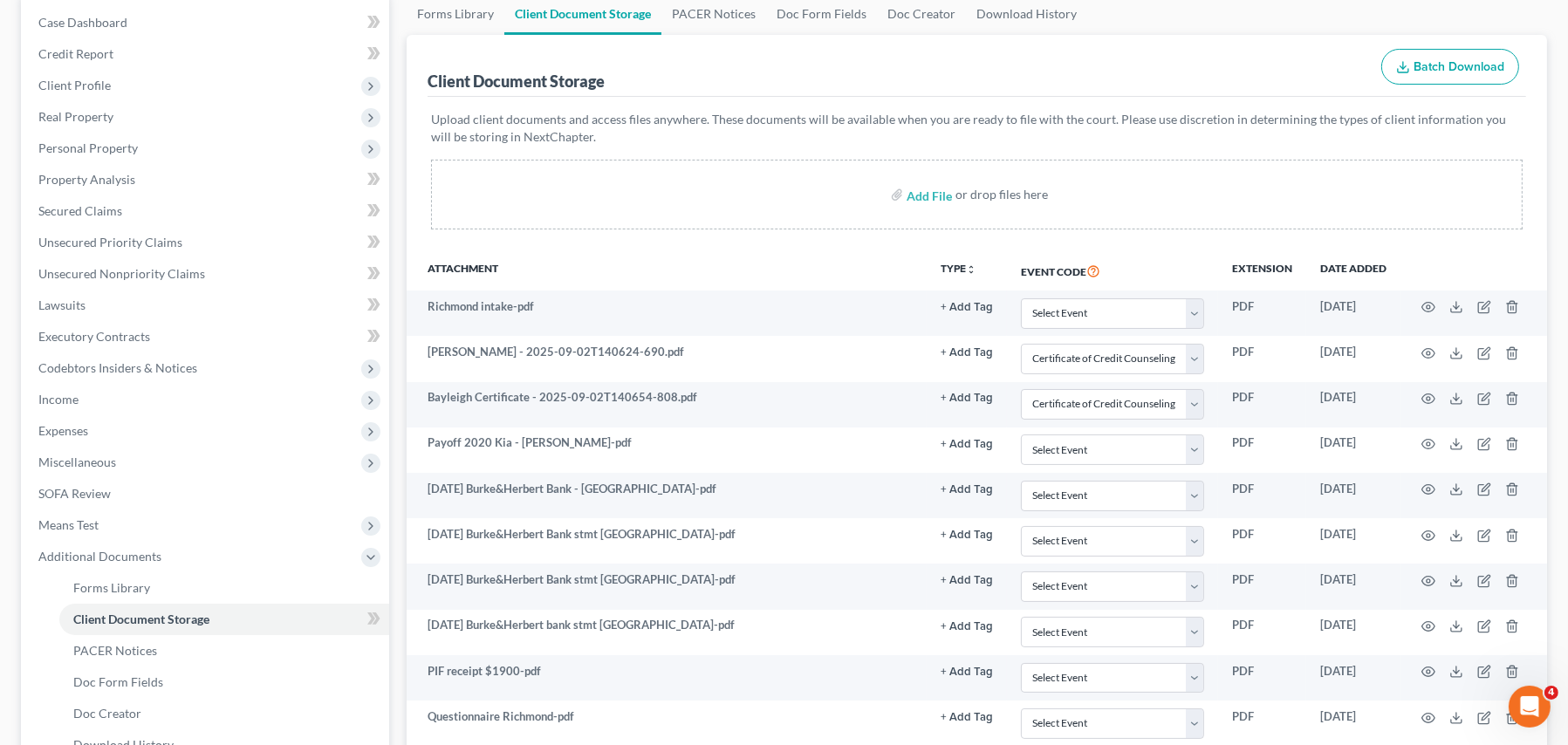
select select "0"
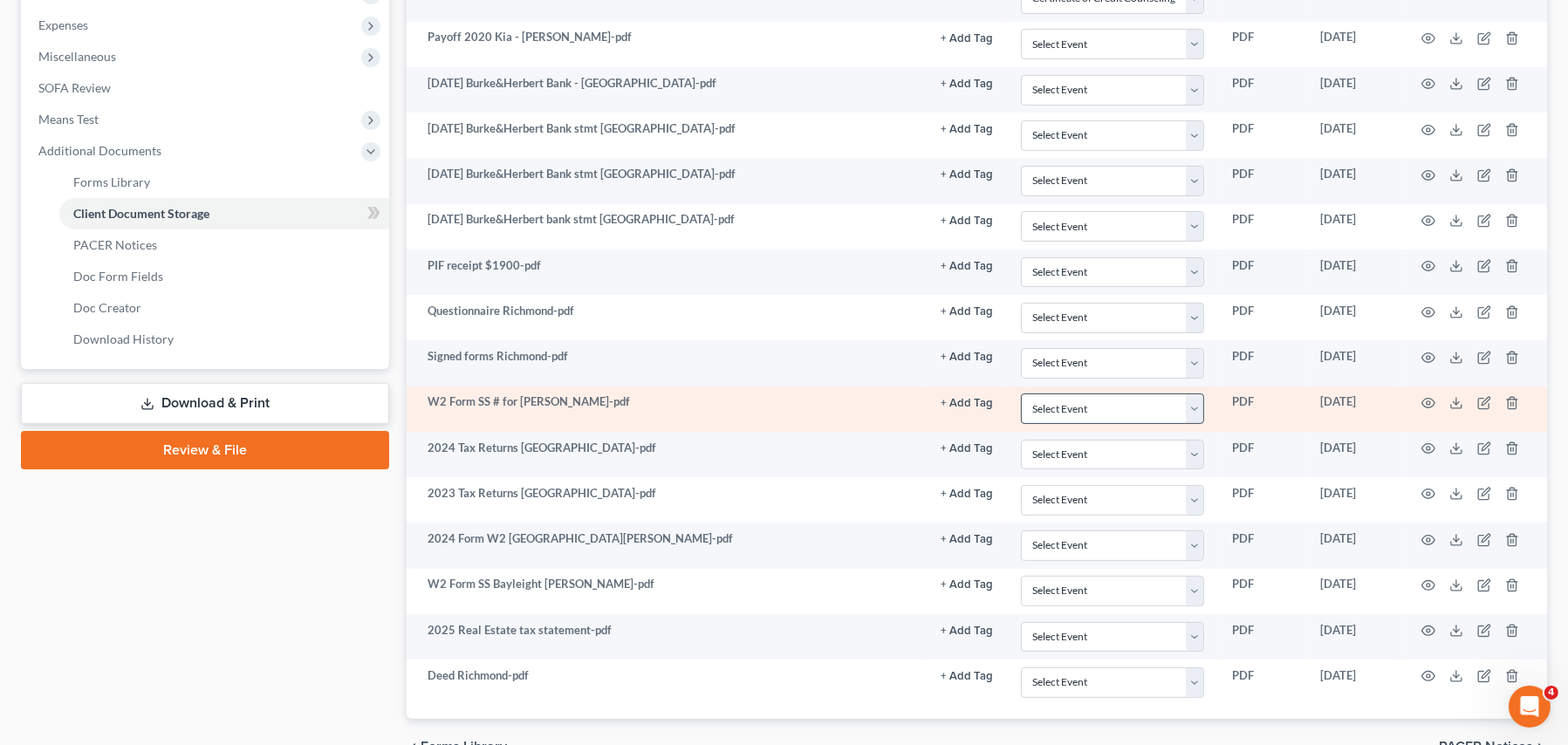
scroll to position [674, 0]
